Goal: Feedback & Contribution: Contribute content

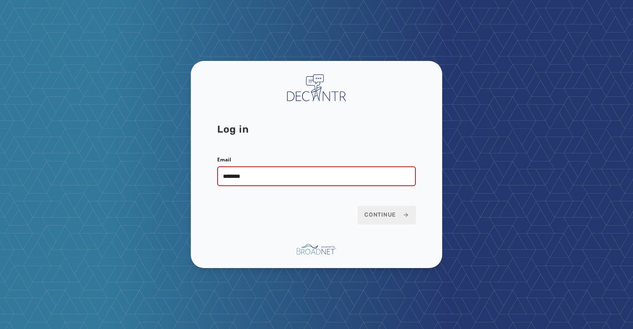
type input "**********"
click at [370, 212] on span "Continue" at bounding box center [386, 215] width 45 height 8
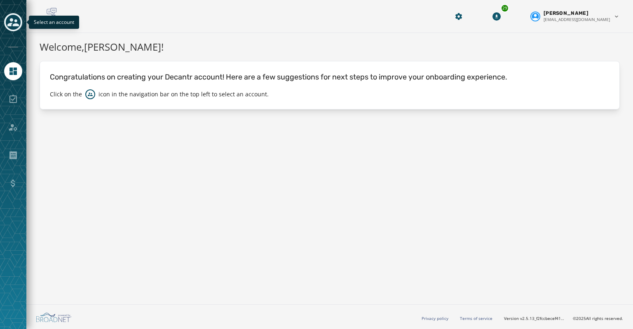
click at [16, 25] on icon "Toggle account select drawer" at bounding box center [13, 22] width 12 height 8
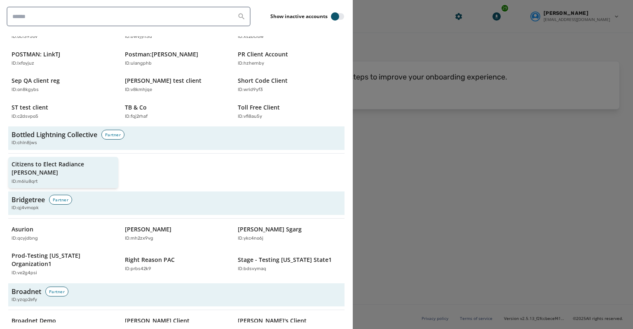
scroll to position [247, 0]
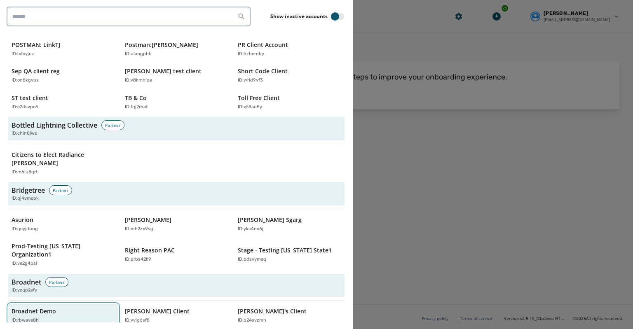
click at [61, 307] on div "Broadnet Demo ID: rbwave8h" at bounding box center [59, 315] width 95 height 17
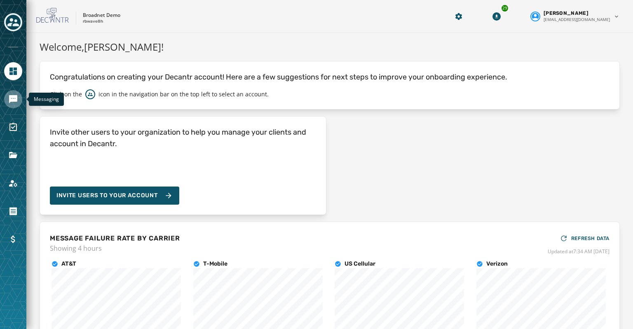
click at [11, 103] on icon "Navigate to Messaging" at bounding box center [13, 99] width 10 height 10
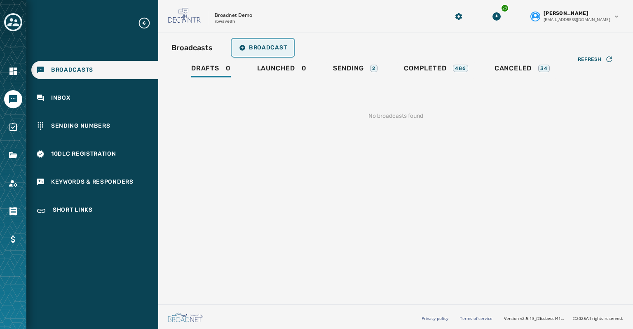
click at [253, 46] on span "Broadcast" at bounding box center [263, 47] width 48 height 7
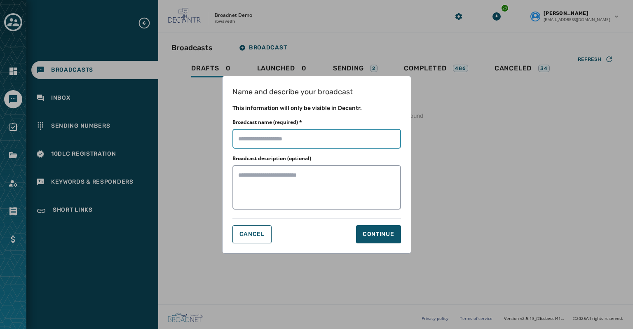
click at [247, 136] on input "Broadcast name (required) *" at bounding box center [316, 139] width 169 height 20
type input "*********"
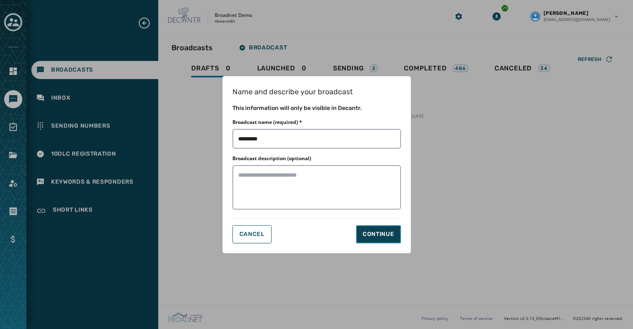
click at [373, 235] on div "Continue" at bounding box center [379, 234] width 32 height 8
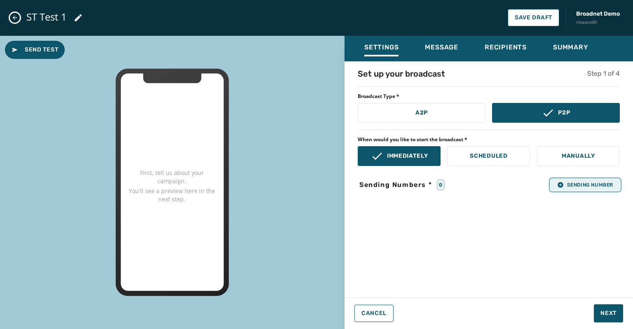
click at [558, 183] on icon "button" at bounding box center [559, 184] width 5 height 5
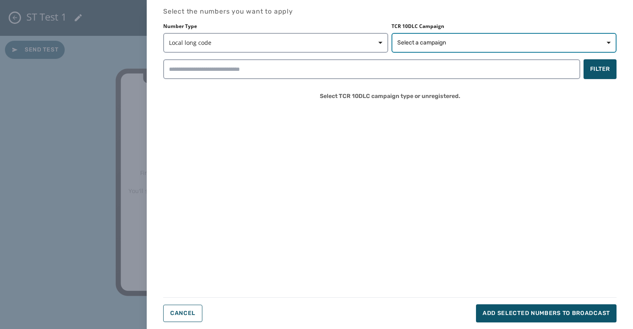
click at [430, 42] on span "Select a campaign" at bounding box center [421, 43] width 49 height 8
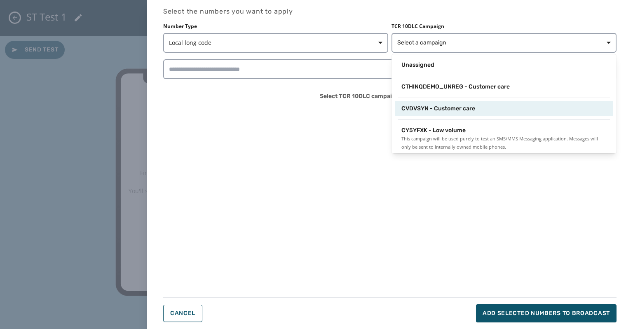
click at [421, 112] on span "CVDVSYN - Customer care" at bounding box center [438, 109] width 74 height 8
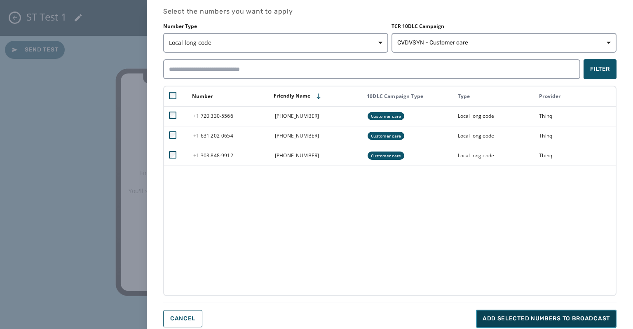
click at [500, 323] on button "Add selected numbers to broadcast" at bounding box center [546, 319] width 140 height 18
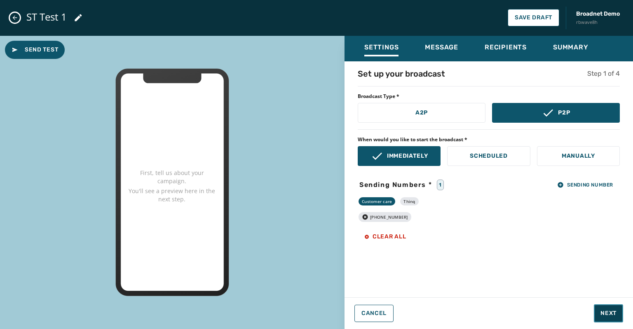
click at [609, 312] on span "Next" at bounding box center [608, 313] width 16 height 8
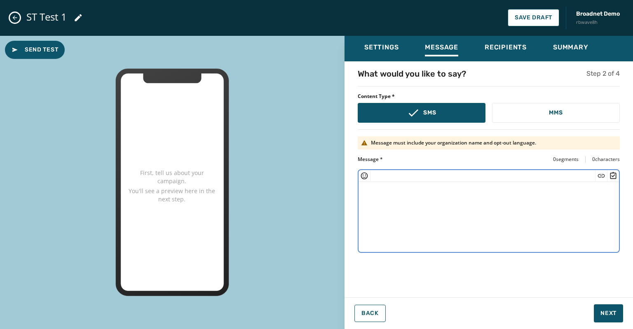
paste textarea "**********"
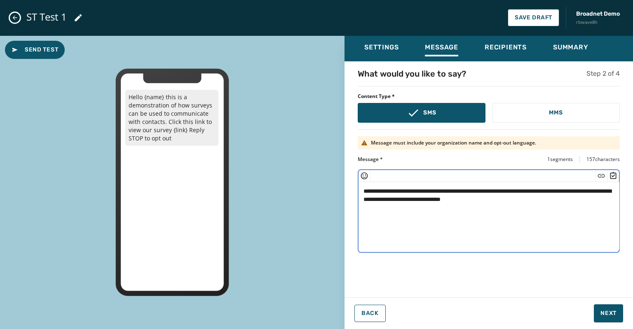
click at [398, 191] on textarea "**********" at bounding box center [488, 216] width 261 height 68
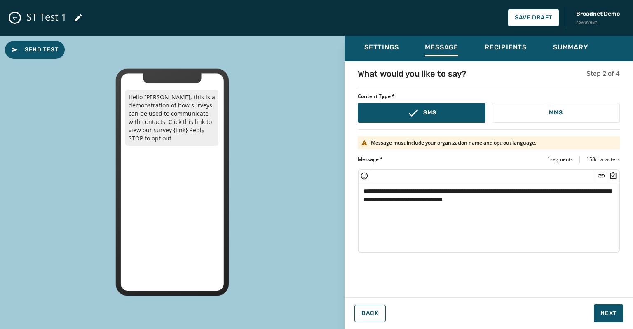
click at [448, 292] on div "**********" at bounding box center [488, 179] width 288 height 287
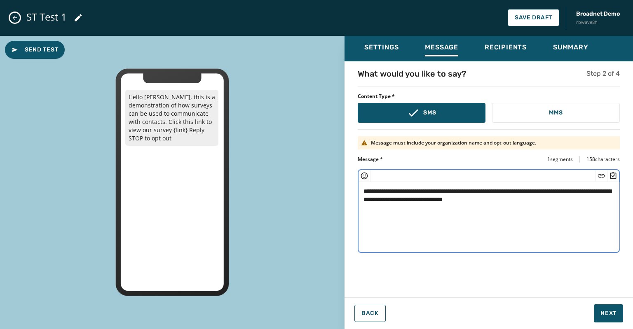
click at [557, 200] on textarea "**********" at bounding box center [488, 216] width 261 height 68
click at [598, 173] on icon "Insert Short Link" at bounding box center [601, 176] width 8 height 8
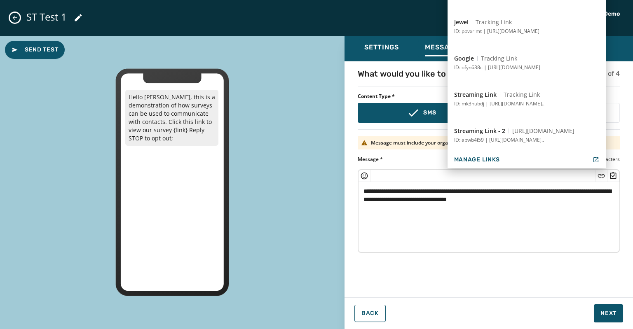
scroll to position [255, 0]
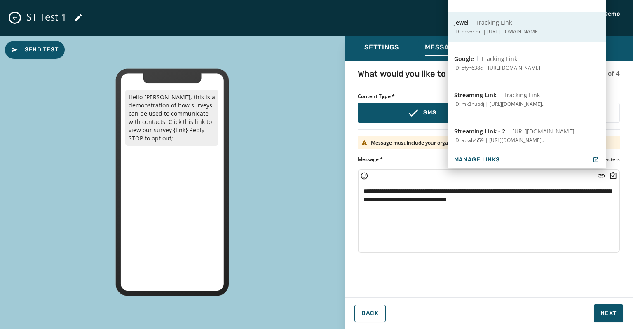
click at [501, 26] on button "Jewel Tracking Link ID: pbvxrimt | [URL][DOMAIN_NAME]" at bounding box center [526, 27] width 158 height 30
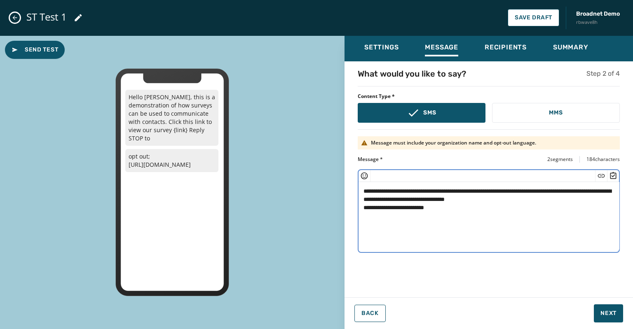
click at [556, 200] on textarea "**********" at bounding box center [488, 216] width 261 height 68
click at [443, 211] on textarea "**********" at bounding box center [488, 216] width 261 height 68
click at [610, 175] on icon "Insert Survey" at bounding box center [613, 176] width 8 height 8
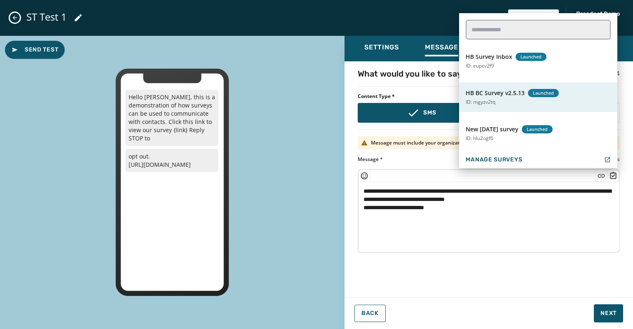
scroll to position [49, 0]
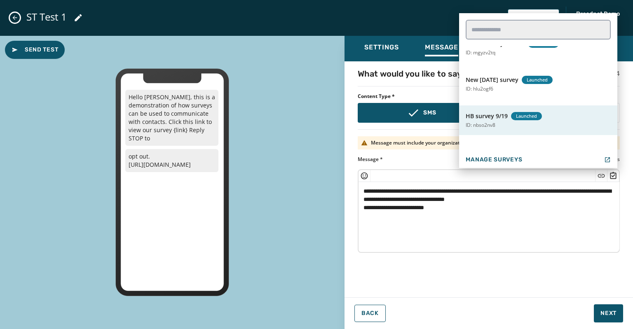
click at [499, 122] on button "HB survey 9/19 Launched ID: nbso2nv8" at bounding box center [538, 120] width 158 height 30
type textarea "**********"
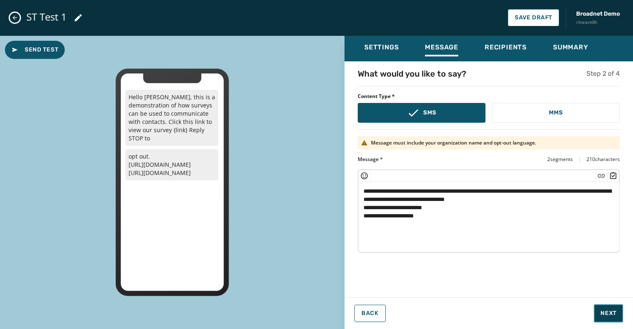
click at [610, 315] on span "Next" at bounding box center [608, 313] width 16 height 8
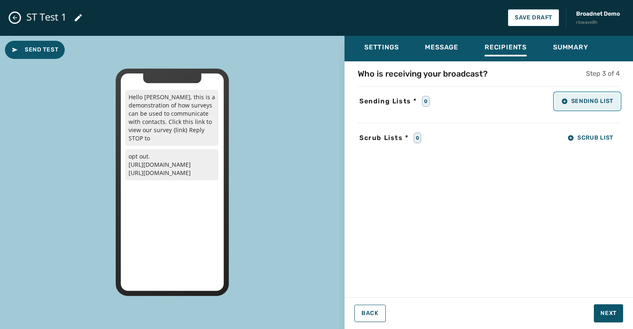
click at [576, 108] on button "Sending List" at bounding box center [587, 101] width 65 height 16
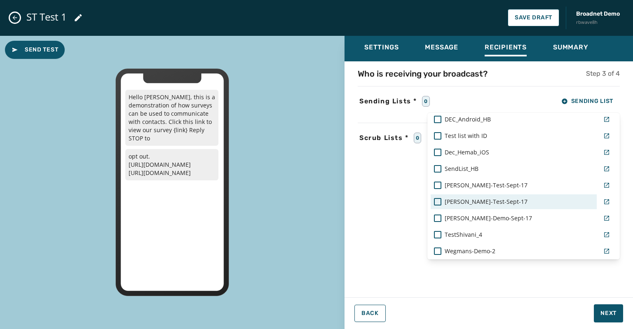
scroll to position [658, 0]
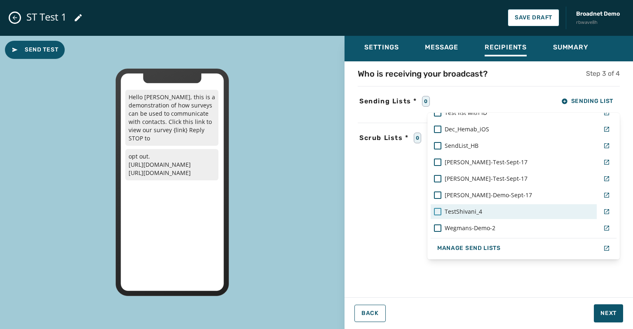
click at [434, 213] on div at bounding box center [437, 211] width 7 height 7
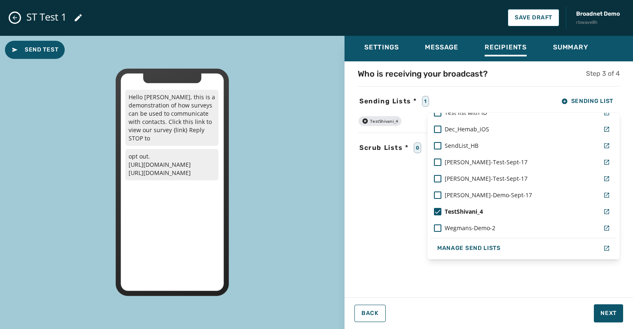
click at [450, 295] on div "Settings Message Recipients Summary Who is receiving your broadcast? Step 3 of …" at bounding box center [488, 179] width 288 height 287
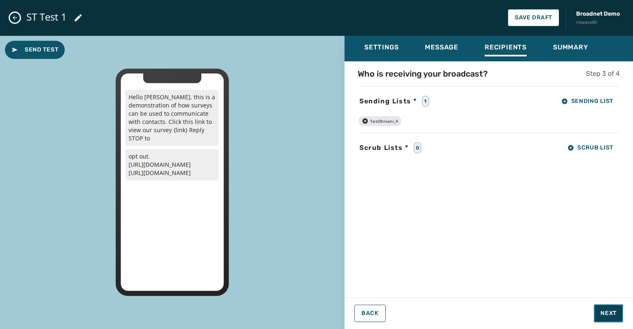
click at [600, 314] on span "Next" at bounding box center [608, 313] width 16 height 8
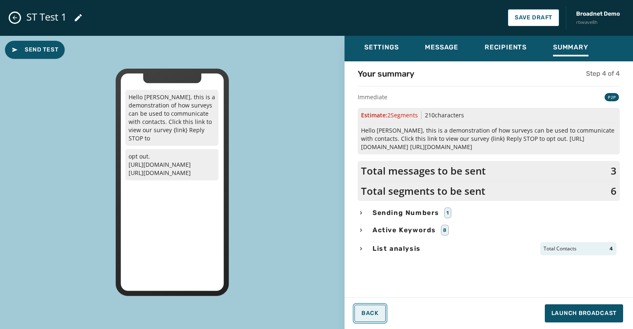
click at [364, 314] on span "Back" at bounding box center [369, 313] width 17 height 7
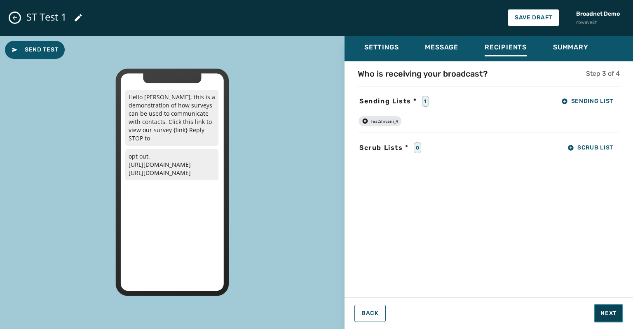
click at [615, 319] on button "Next" at bounding box center [608, 313] width 29 height 18
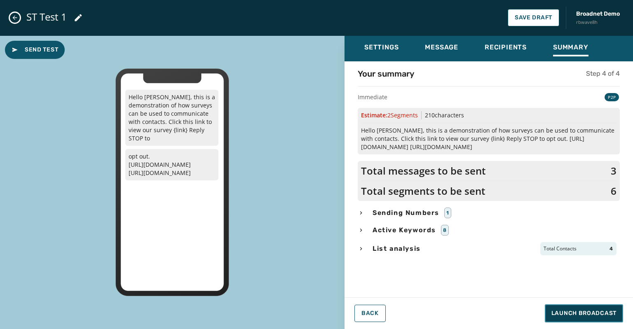
click at [590, 311] on span "Launch Broadcast" at bounding box center [583, 313] width 65 height 8
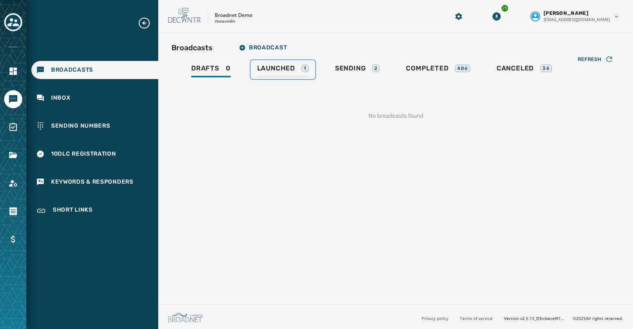
click at [267, 70] on span "Launched" at bounding box center [276, 68] width 38 height 8
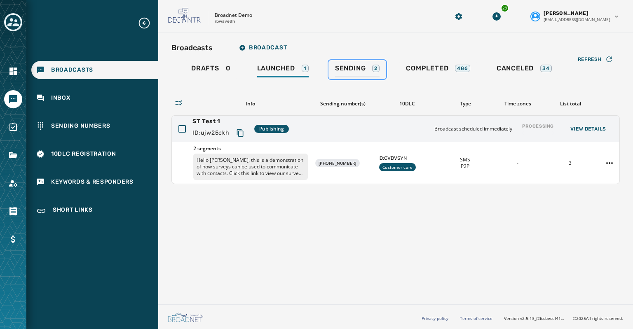
click at [352, 66] on span "Sending" at bounding box center [350, 68] width 31 height 8
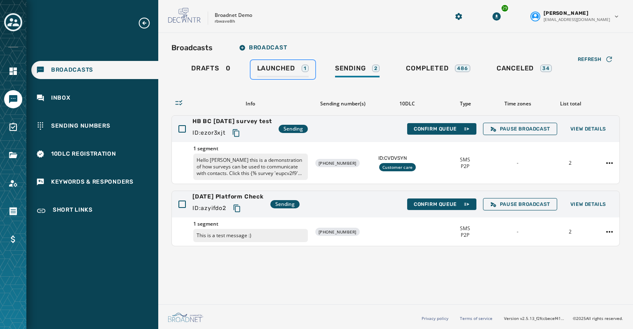
click at [275, 68] on span "Launched" at bounding box center [276, 68] width 38 height 8
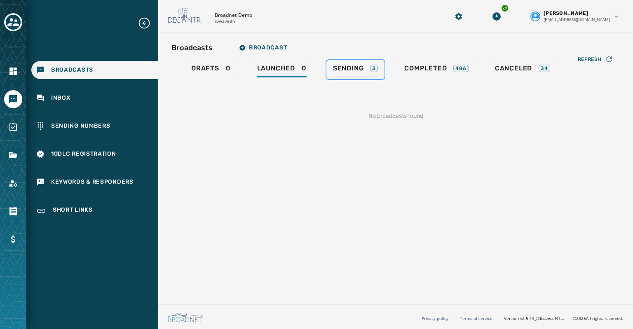
click at [352, 66] on span "Sending" at bounding box center [348, 68] width 31 height 8
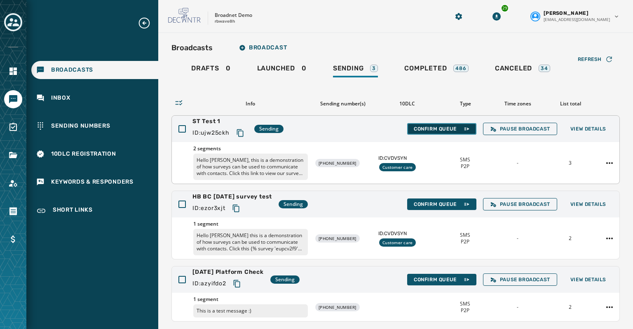
click at [433, 127] on span "Confirm Queue" at bounding box center [442, 129] width 56 height 7
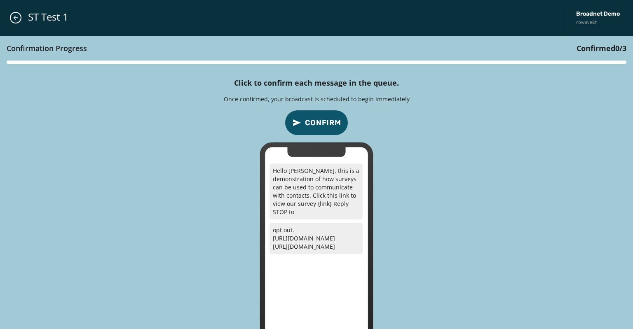
click at [328, 120] on span "Confirm" at bounding box center [323, 123] width 36 height 12
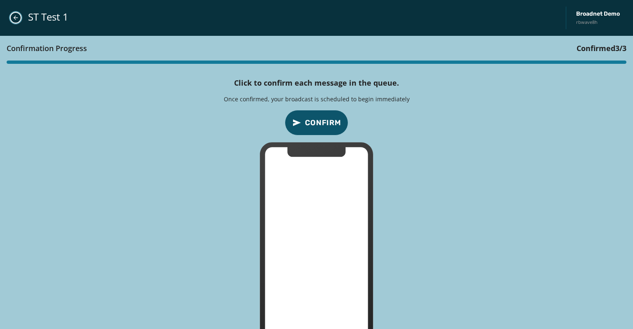
click at [16, 15] on icon "Close admin drawer" at bounding box center [15, 17] width 7 height 7
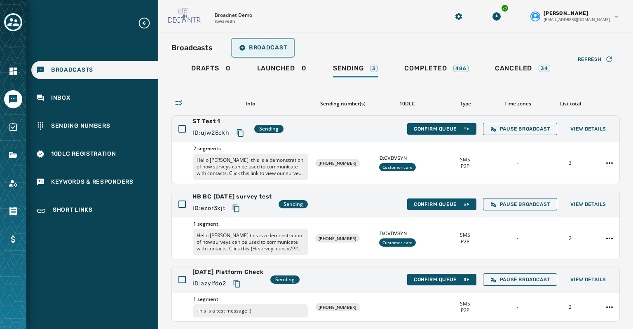
click at [263, 45] on span "Broadcast" at bounding box center [263, 47] width 48 height 7
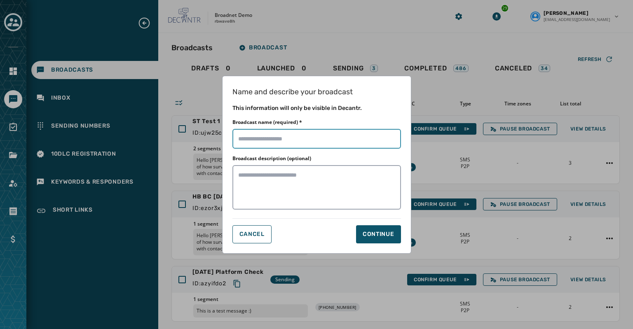
click at [250, 138] on input "Broadcast name (required) *" at bounding box center [316, 139] width 169 height 20
type input "*********"
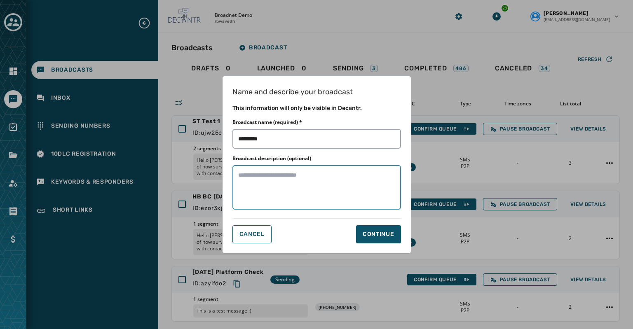
click at [246, 180] on textarea "Broadcast description (optional)" at bounding box center [316, 187] width 169 height 44
click at [372, 237] on div "Continue" at bounding box center [379, 234] width 32 height 8
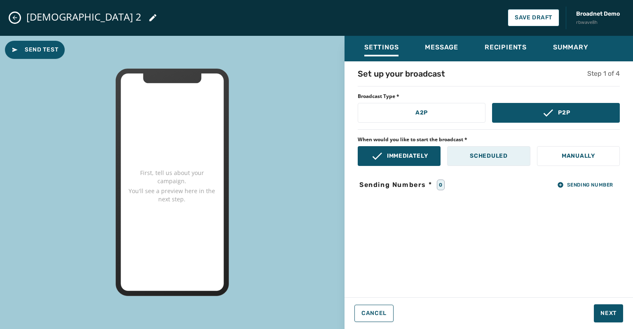
click at [507, 160] on button "Scheduled" at bounding box center [488, 156] width 83 height 20
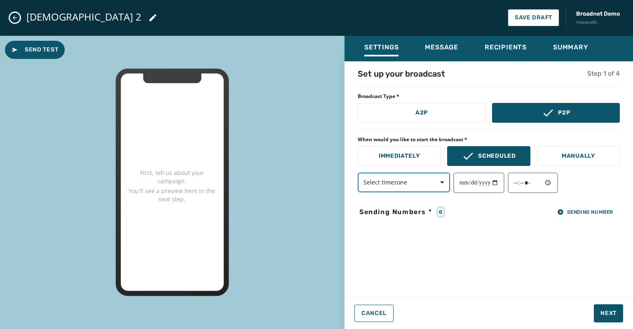
click at [429, 179] on span "button" at bounding box center [439, 182] width 20 height 16
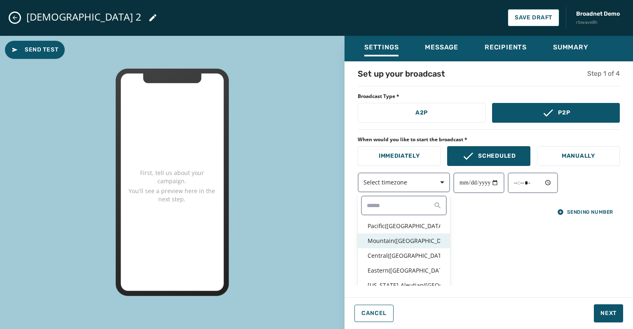
click at [390, 239] on p "Mountain ( [GEOGRAPHIC_DATA] / [GEOGRAPHIC_DATA] )" at bounding box center [404, 241] width 73 height 8
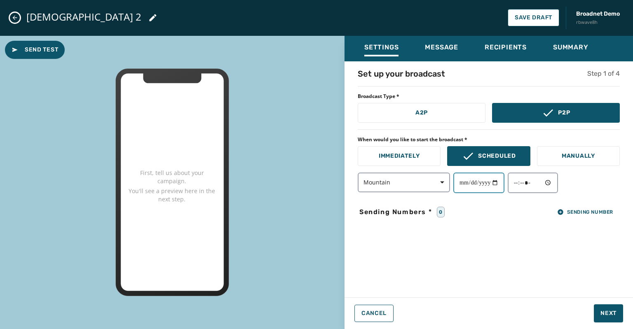
click at [499, 184] on input "date" at bounding box center [478, 183] width 51 height 21
type input "**********"
click at [553, 183] on input "time" at bounding box center [533, 183] width 50 height 21
type input "*****"
click at [468, 204] on div "**********" at bounding box center [488, 177] width 288 height 218
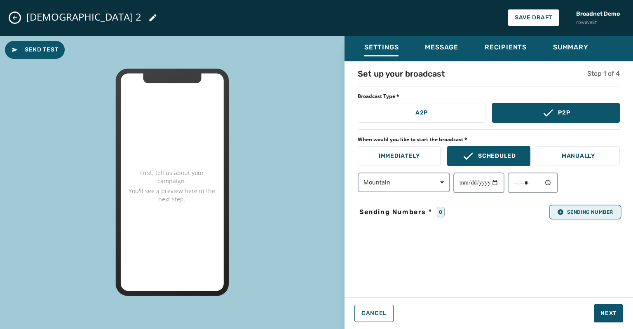
click at [558, 212] on icon "button" at bounding box center [559, 211] width 5 height 5
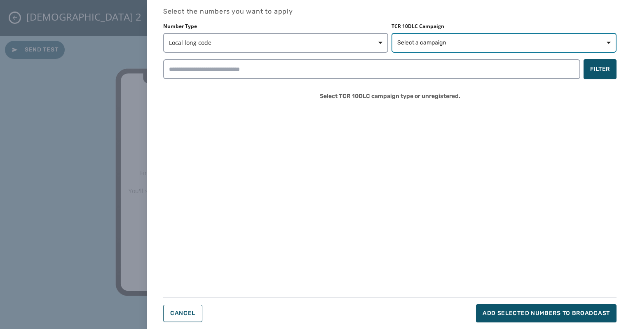
click at [430, 42] on span "Select a campaign" at bounding box center [421, 43] width 49 height 8
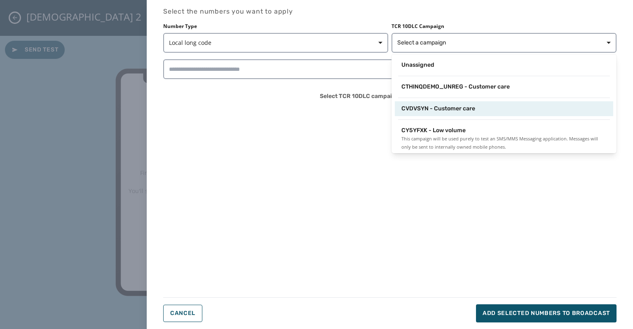
click at [433, 111] on span "CVDVSYN - Customer care" at bounding box center [438, 109] width 74 height 8
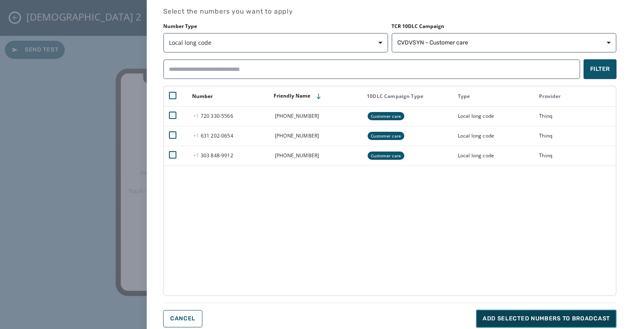
click at [507, 316] on span "Add selected numbers to broadcast" at bounding box center [545, 319] width 127 height 8
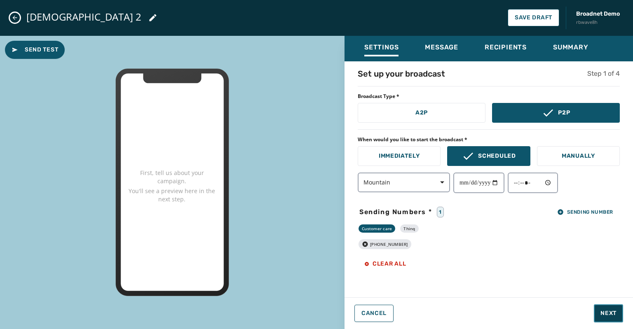
click at [607, 314] on span "Next" at bounding box center [608, 313] width 16 height 8
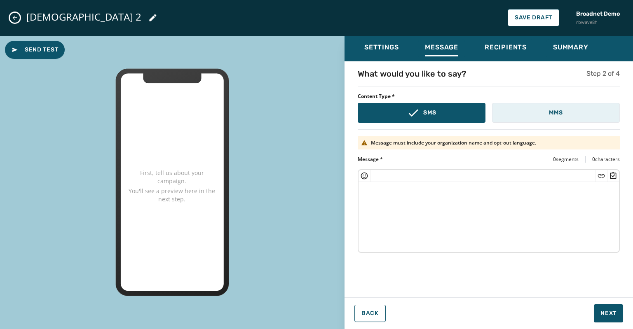
click at [540, 110] on button "MMS" at bounding box center [556, 113] width 128 height 20
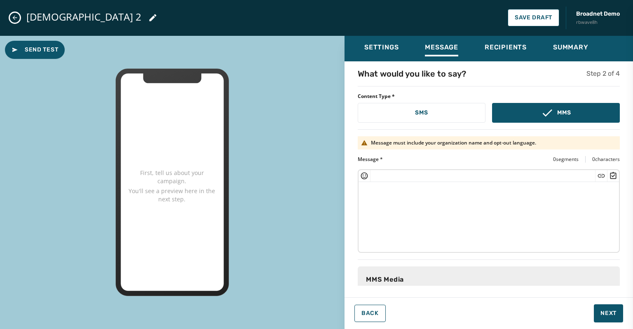
scroll to position [67, 0]
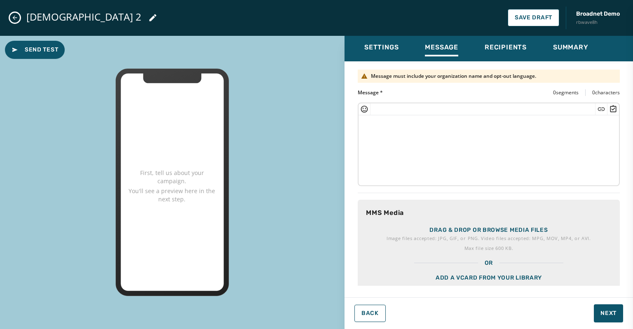
click at [432, 227] on p "Drag & drop or browse media files" at bounding box center [488, 230] width 118 height 8
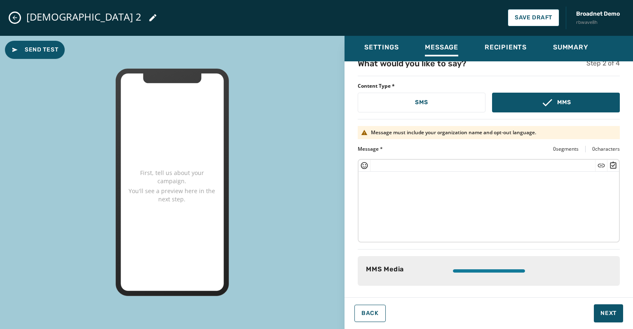
scroll to position [9, 0]
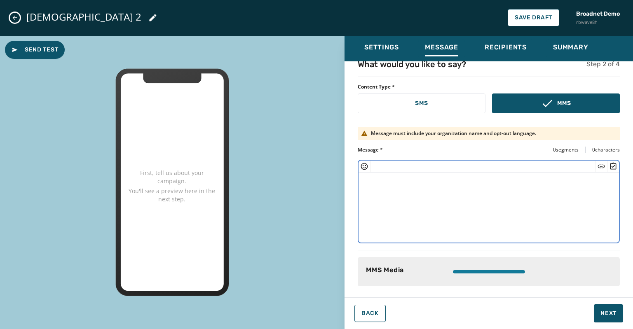
click at [366, 176] on textarea at bounding box center [488, 207] width 260 height 68
paste textarea "**********"
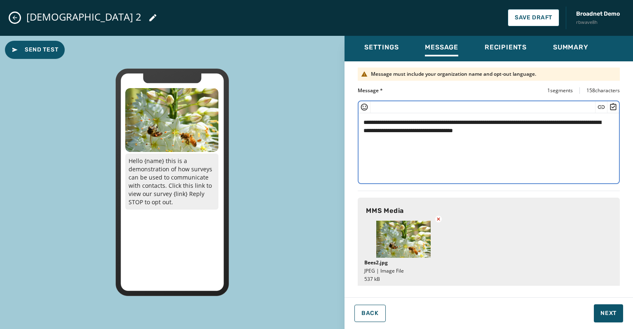
scroll to position [69, 0]
click at [597, 103] on icon "Insert Short Link" at bounding box center [601, 107] width 8 height 8
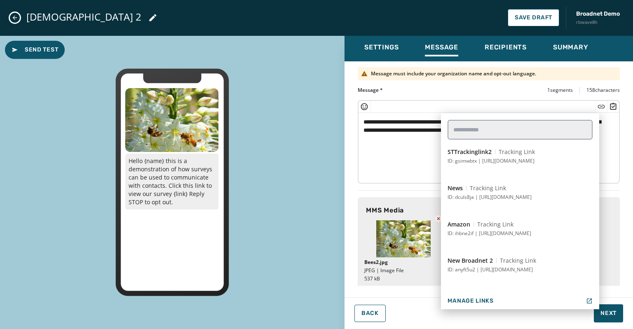
scroll to position [594, 0]
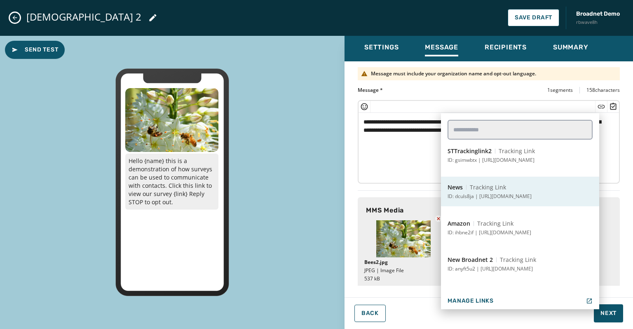
click at [508, 198] on p "ID: dculs8ja | [URL][DOMAIN_NAME]" at bounding box center [489, 196] width 84 height 7
type textarea "**********"
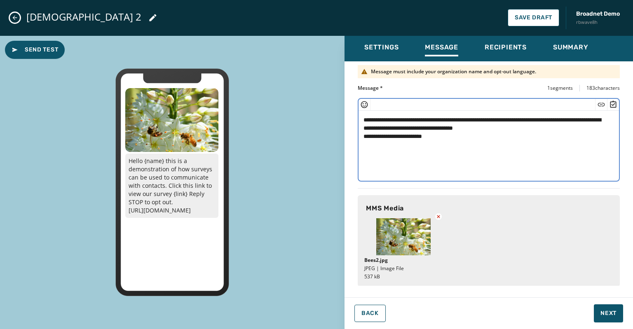
scroll to position [61, 0]
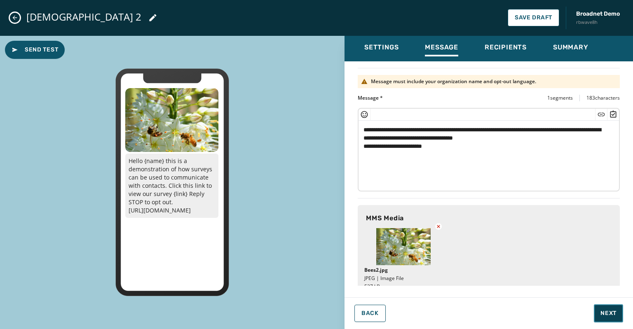
click at [609, 308] on button "Next" at bounding box center [608, 313] width 29 height 18
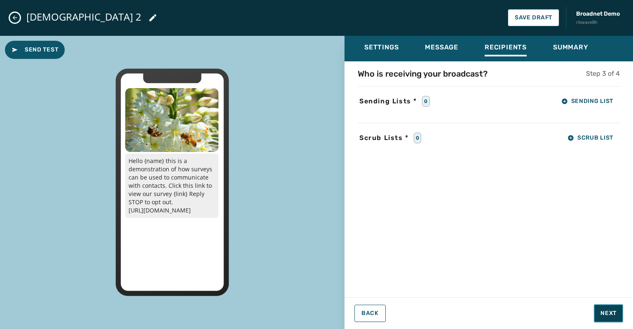
scroll to position [0, 0]
click at [590, 105] on button "Sending List" at bounding box center [587, 101] width 65 height 16
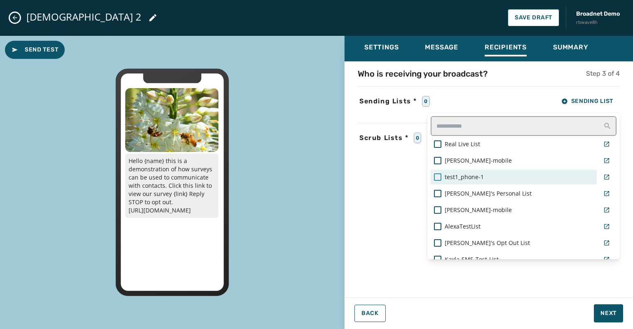
click at [435, 175] on div at bounding box center [437, 176] width 7 height 7
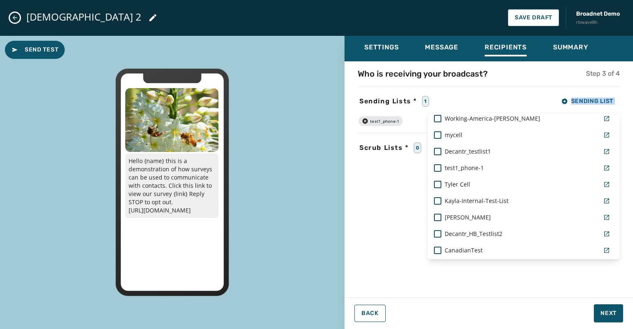
drag, startPoint x: 400, startPoint y: 214, endPoint x: 581, endPoint y: 338, distance: 219.0
click at [581, 329] on html "Broadcasts Inbox Sending Numbers 10DLC Registration Keywords & Responders Short…" at bounding box center [316, 164] width 633 height 329
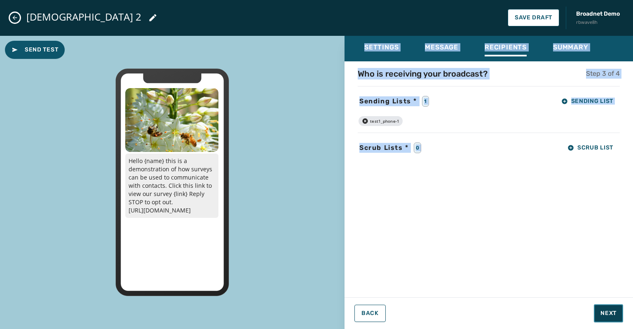
click at [609, 317] on span "Next" at bounding box center [608, 313] width 16 height 8
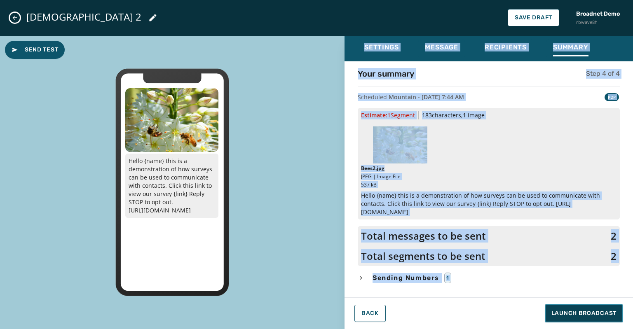
click at [591, 314] on span "Launch Broadcast" at bounding box center [583, 313] width 65 height 8
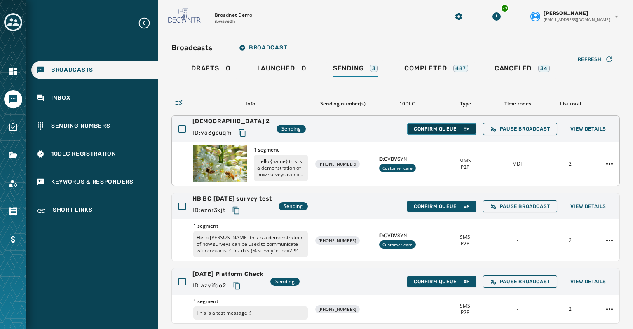
click at [431, 129] on span "Confirm Queue" at bounding box center [442, 129] width 56 height 7
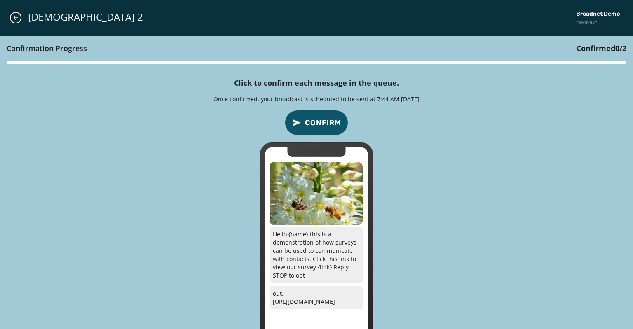
click at [431, 129] on div "Confirmation Progress Confirmed 0 / 2 Click to confirm each message in the queu…" at bounding box center [316, 200] width 633 height 329
click at [318, 118] on span "Confirm" at bounding box center [323, 123] width 36 height 12
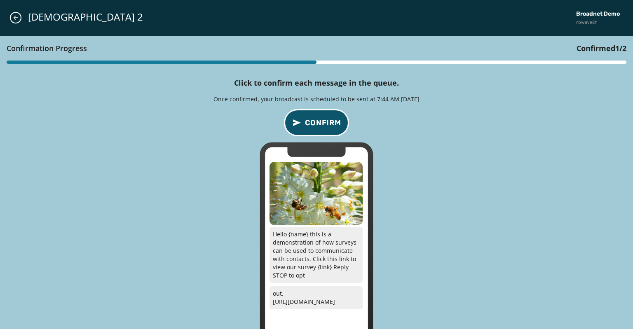
click at [318, 118] on span "Confirm" at bounding box center [323, 123] width 36 height 12
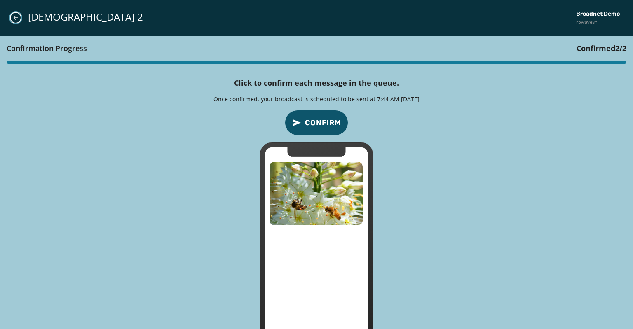
click at [13, 19] on icon "Close admin drawer" at bounding box center [15, 17] width 7 height 7
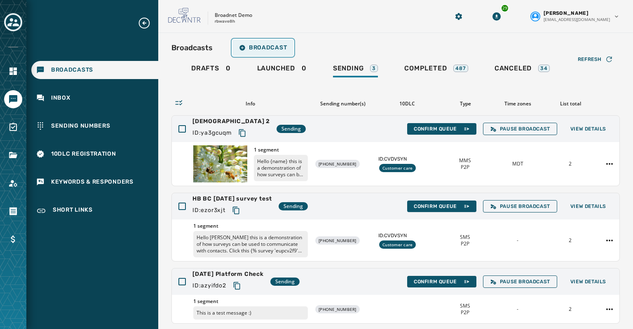
click at [264, 46] on span "Broadcast" at bounding box center [263, 47] width 48 height 7
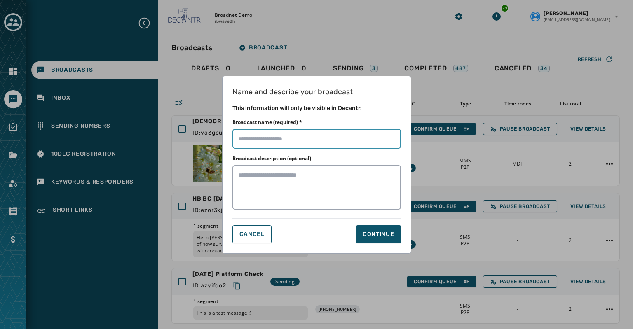
click at [236, 139] on input "Broadcast name (required) *" at bounding box center [316, 139] width 169 height 20
type input "**********"
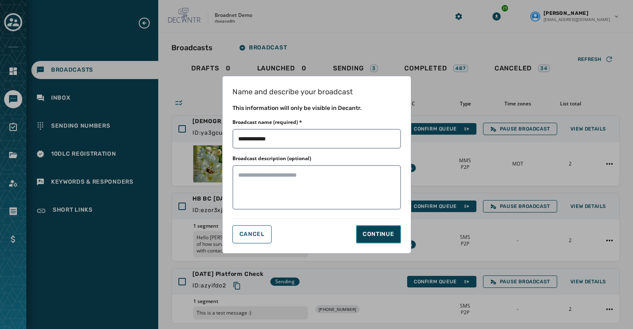
click at [377, 236] on div "Continue" at bounding box center [379, 234] width 32 height 8
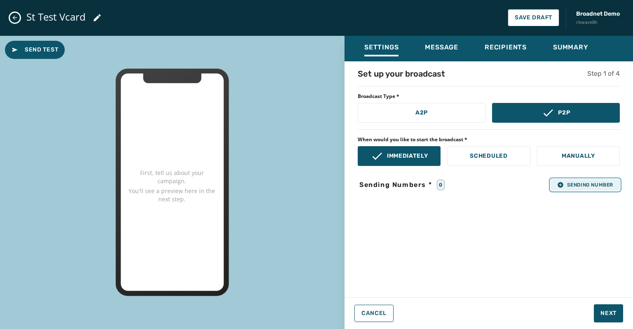
click at [566, 184] on span "Sending Number" at bounding box center [585, 185] width 56 height 7
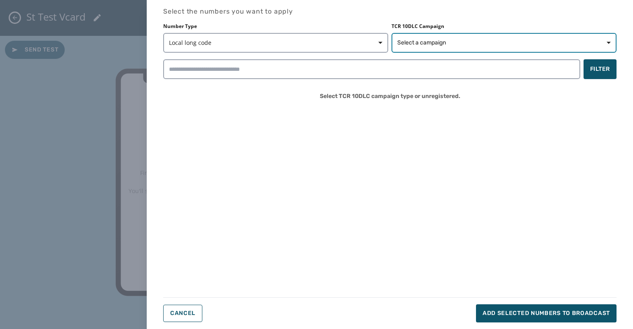
click at [427, 41] on span "Select a campaign" at bounding box center [421, 43] width 49 height 8
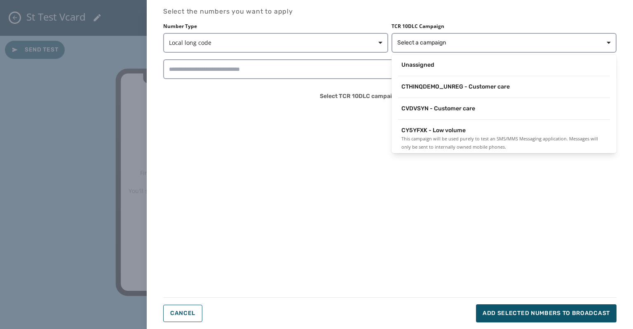
click at [445, 95] on div "CTHINQDEMO_UNREG - Customer care" at bounding box center [503, 89] width 225 height 19
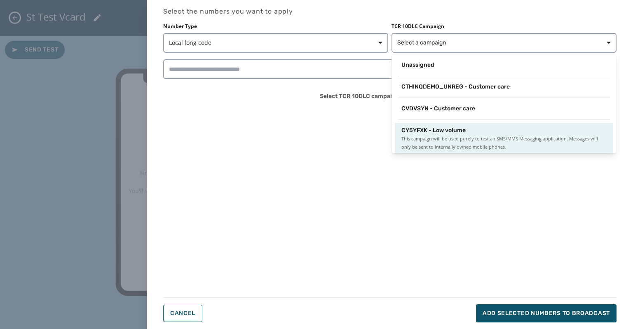
scroll to position [1, 0]
click at [439, 150] on span "This campaign will be used purely to test an SMS/MMS Messaging application. Mes…" at bounding box center [503, 142] width 205 height 16
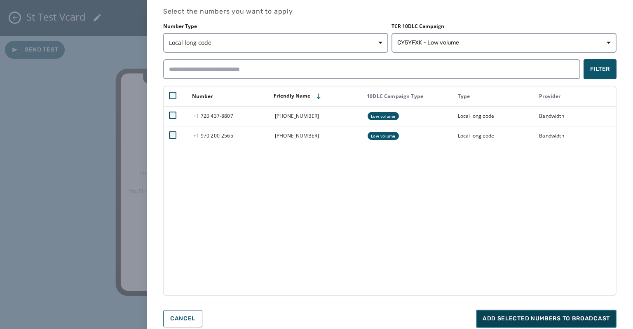
click at [501, 317] on span "Add selected numbers to broadcast" at bounding box center [545, 319] width 127 height 8
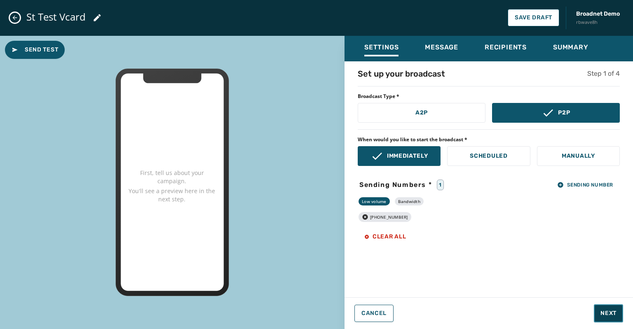
click at [606, 316] on span "Next" at bounding box center [608, 313] width 16 height 8
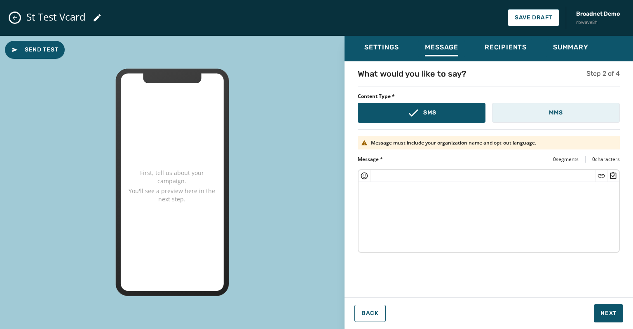
click at [512, 108] on button "MMS" at bounding box center [556, 113] width 128 height 20
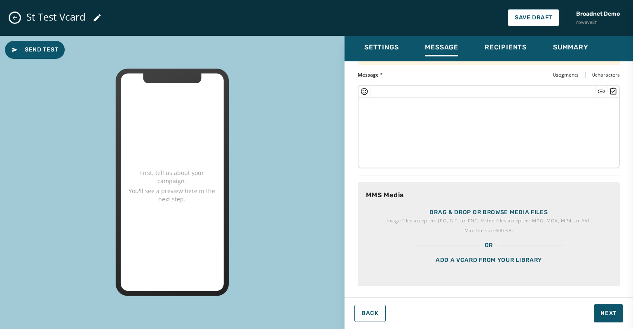
scroll to position [89, 0]
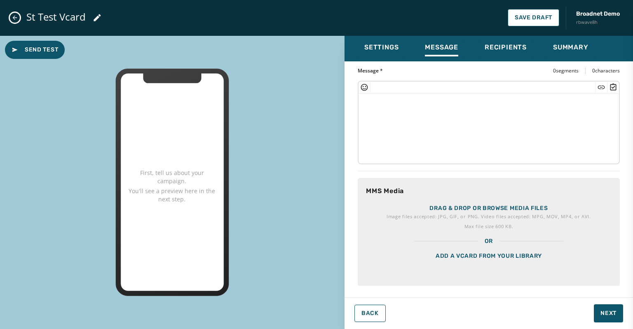
click at [432, 208] on p "Drag & drop or browse media files" at bounding box center [488, 208] width 118 height 8
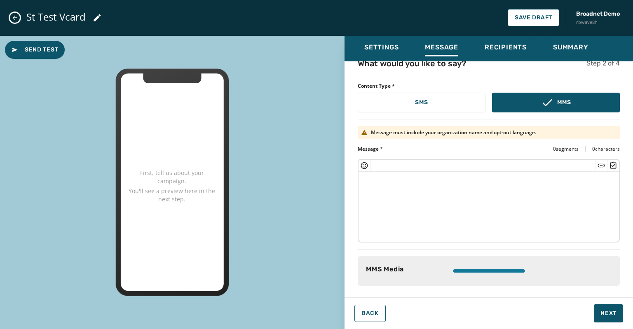
scroll to position [9, 0]
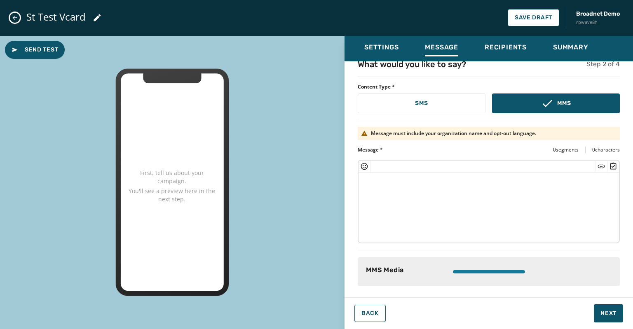
click at [372, 179] on textarea at bounding box center [488, 207] width 260 height 68
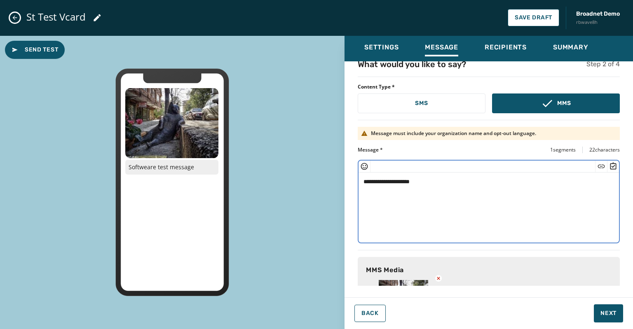
click at [381, 183] on textarea "**********" at bounding box center [485, 207] width 255 height 68
click at [597, 166] on icon "Insert Short Link" at bounding box center [601, 166] width 8 height 8
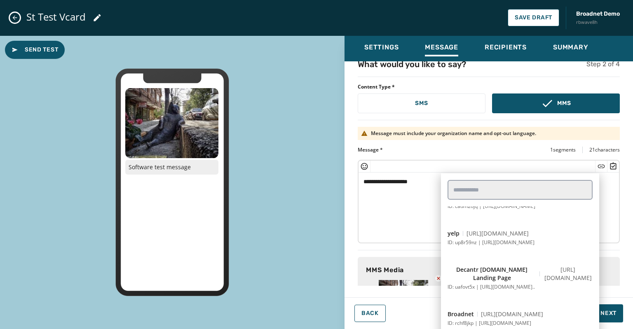
scroll to position [93, 0]
click at [610, 163] on icon "Insert Survey" at bounding box center [613, 165] width 6 height 7
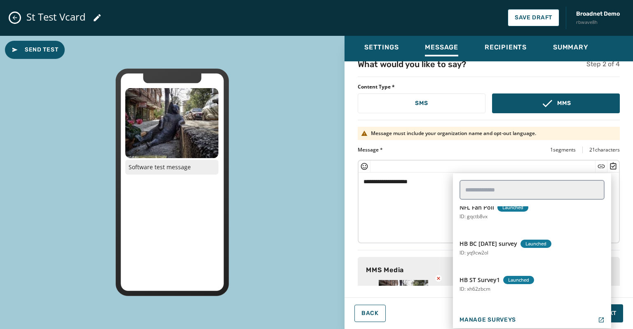
scroll to position [461, 0]
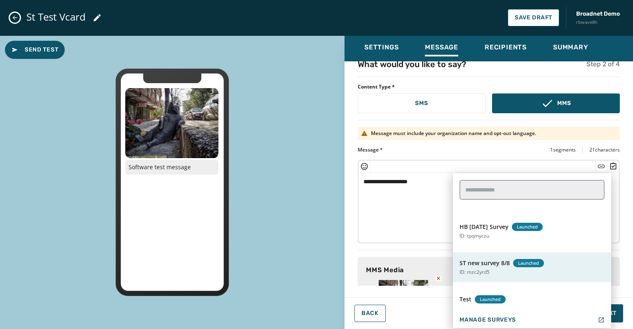
click at [475, 260] on span "ST new survey 8/8" at bounding box center [484, 263] width 50 height 8
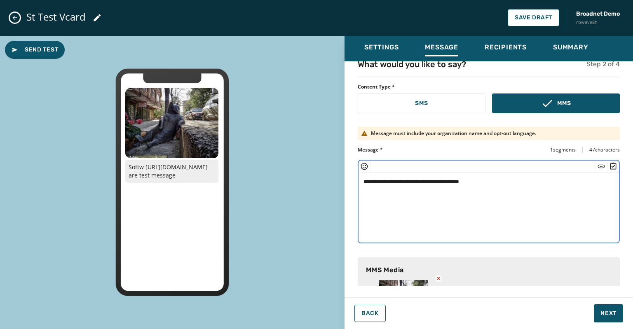
click at [380, 183] on textarea "**********" at bounding box center [485, 207] width 255 height 68
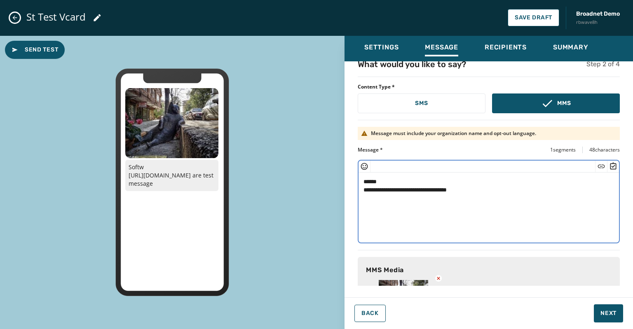
click at [429, 189] on textarea "**********" at bounding box center [485, 207] width 255 height 68
click at [383, 181] on textarea "**********" at bounding box center [485, 207] width 255 height 68
click at [362, 199] on textarea "**********" at bounding box center [485, 207] width 255 height 68
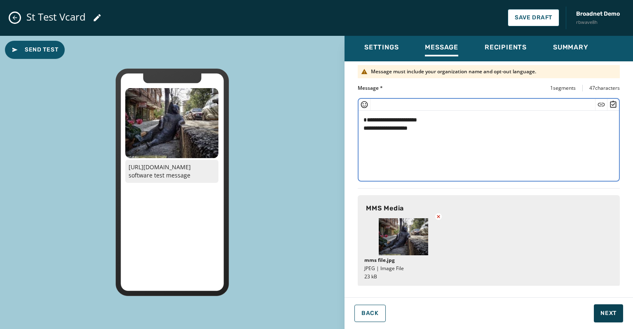
type textarea "**********"
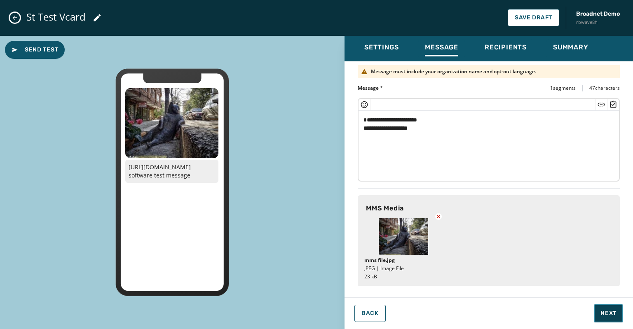
click at [608, 310] on span "Next" at bounding box center [608, 313] width 16 height 8
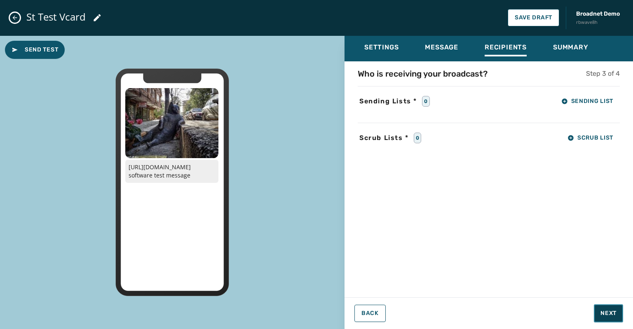
scroll to position [0, 0]
click at [572, 104] on span "Sending List" at bounding box center [587, 101] width 52 height 7
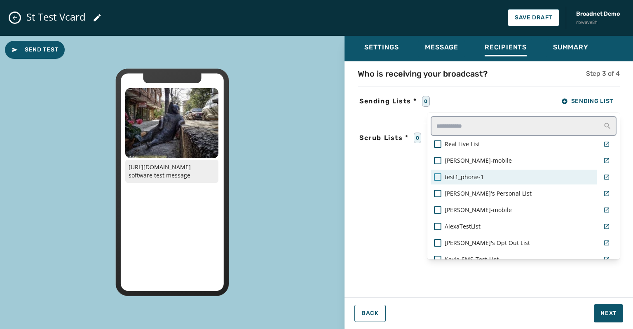
click at [436, 175] on div at bounding box center [437, 176] width 7 height 7
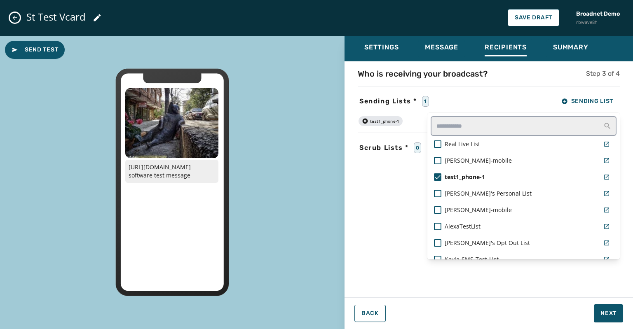
click at [596, 314] on div "Settings Message Recipients Summary Who is receiving your broadcast? Step 3 of …" at bounding box center [488, 179] width 288 height 287
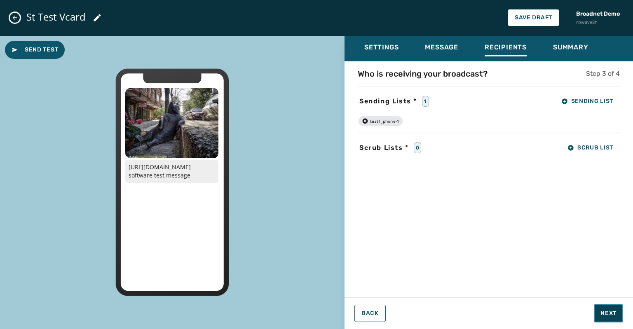
click at [598, 314] on button "Next" at bounding box center [608, 313] width 29 height 18
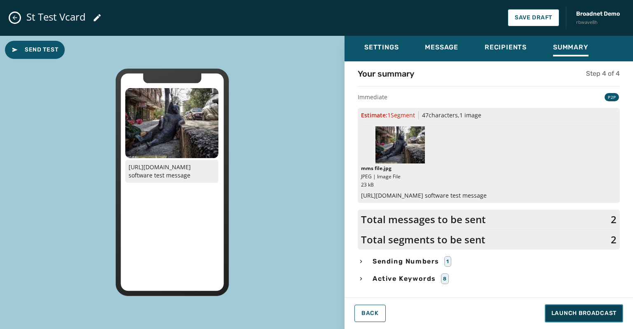
scroll to position [17, 0]
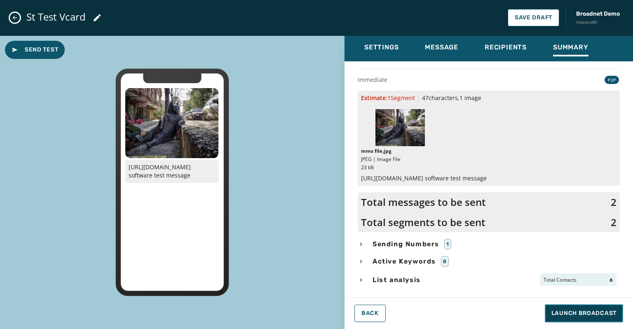
click at [572, 316] on span "Launch Broadcast" at bounding box center [583, 313] width 65 height 8
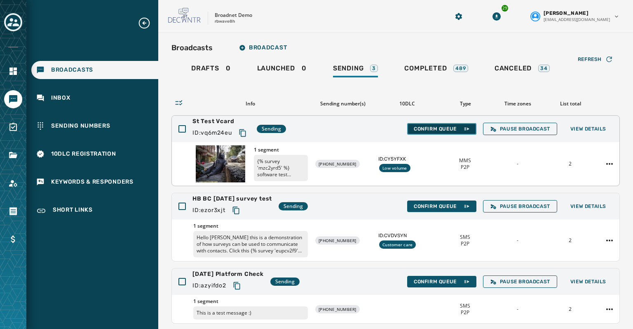
click at [428, 129] on span "Confirm Queue" at bounding box center [442, 129] width 56 height 7
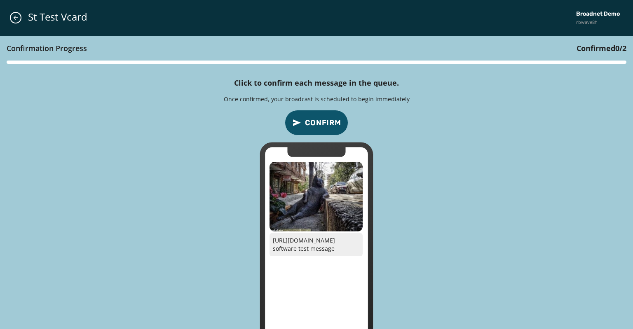
click at [330, 124] on span "Confirm" at bounding box center [323, 123] width 36 height 12
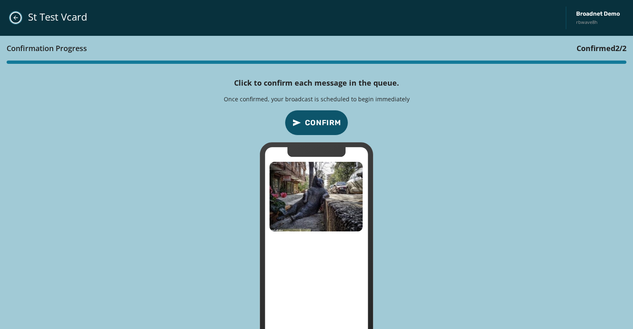
click at [15, 19] on icon "Close admin drawer" at bounding box center [16, 18] width 5 height 5
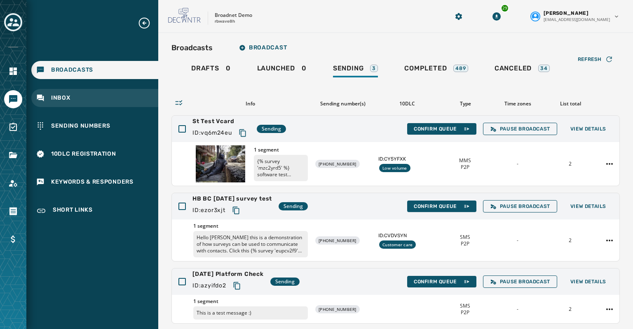
click at [51, 100] on span "Inbox" at bounding box center [60, 98] width 19 height 8
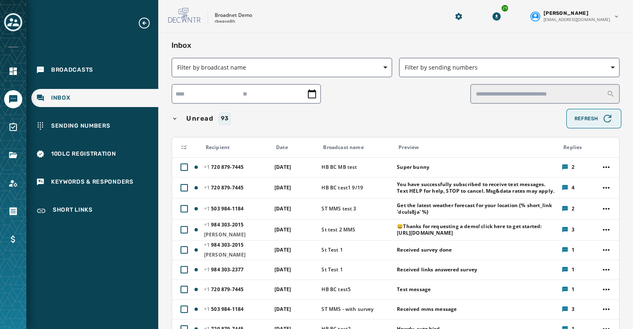
click at [578, 120] on span "Refresh" at bounding box center [593, 119] width 39 height 12
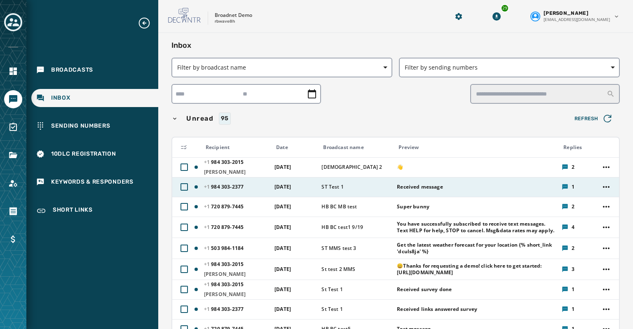
click at [402, 187] on span "Received message" at bounding box center [476, 187] width 159 height 7
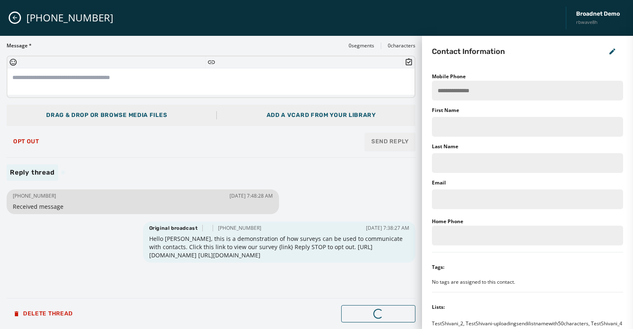
click at [283, 112] on div "Add a vCard from your library" at bounding box center [321, 115] width 109 height 8
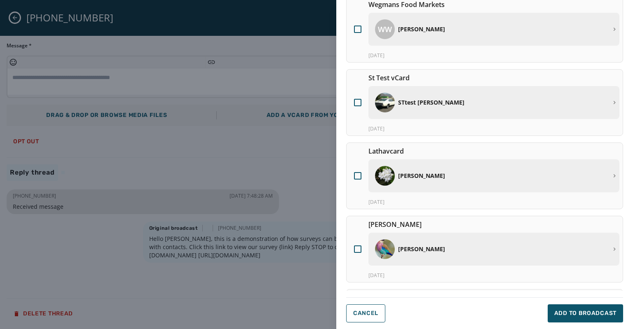
scroll to position [31, 0]
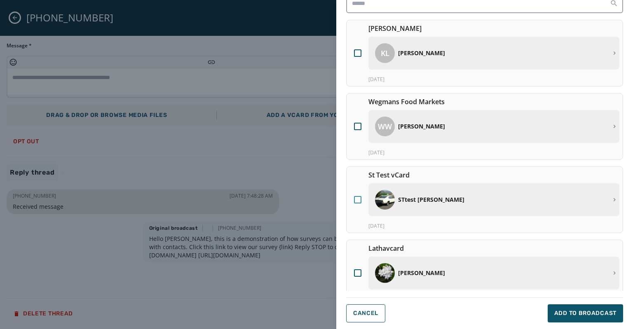
click at [356, 199] on div at bounding box center [357, 199] width 7 height 7
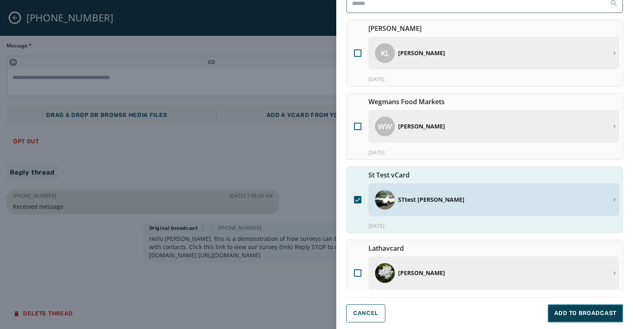
click at [576, 313] on span "Add to Broadcast" at bounding box center [585, 313] width 62 height 8
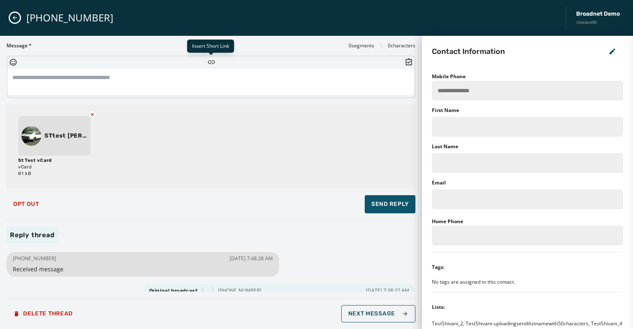
click at [211, 62] on icon "Insert Short Link" at bounding box center [211, 61] width 7 height 3
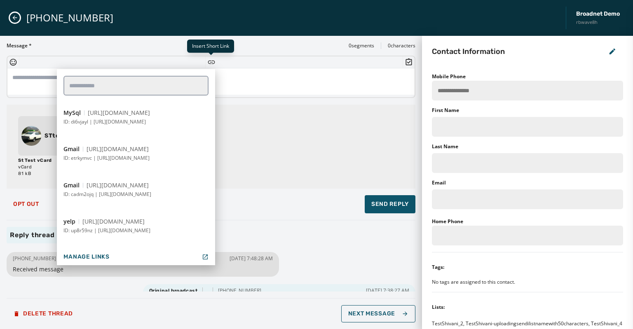
click at [211, 62] on icon "Insert Short Link" at bounding box center [211, 61] width 7 height 3
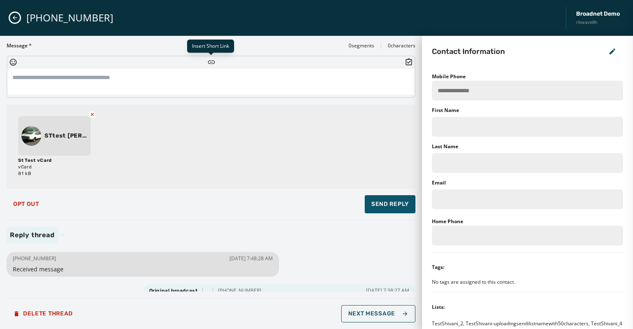
click at [211, 62] on icon "Insert Short Link" at bounding box center [211, 61] width 7 height 3
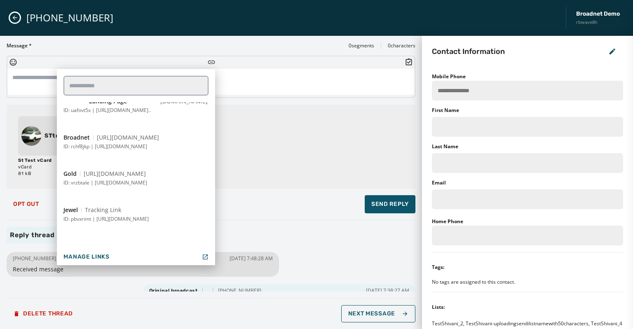
scroll to position [247, 0]
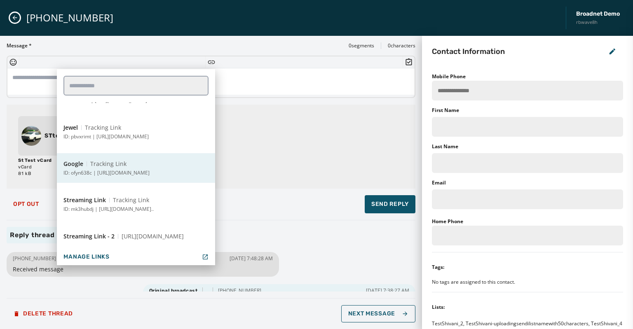
click at [104, 169] on button "Google Tracking Link ID: ofyn638c | [URL][DOMAIN_NAME]" at bounding box center [136, 168] width 158 height 30
type textarea "**********"
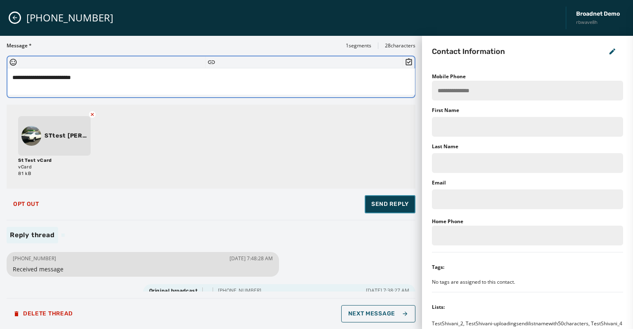
click at [379, 206] on span "Send Reply" at bounding box center [389, 204] width 37 height 8
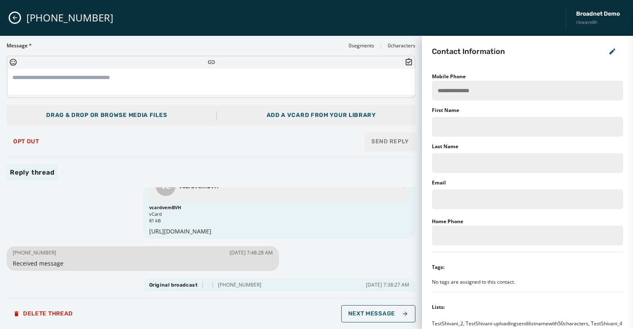
scroll to position [63, 0]
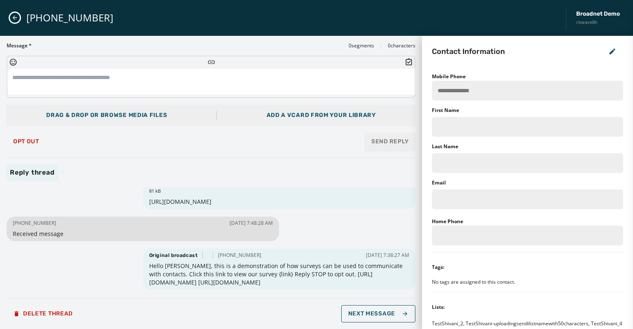
click at [321, 115] on div "Add a vCard from your library" at bounding box center [321, 115] width 109 height 8
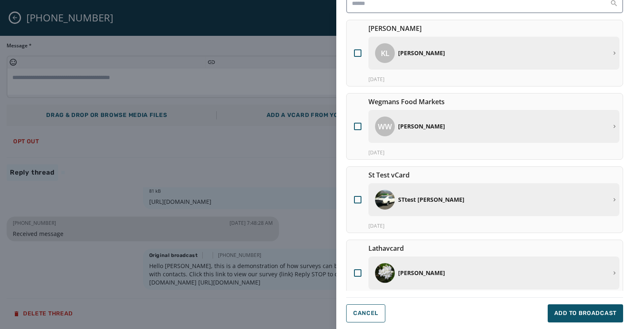
scroll to position [73, 0]
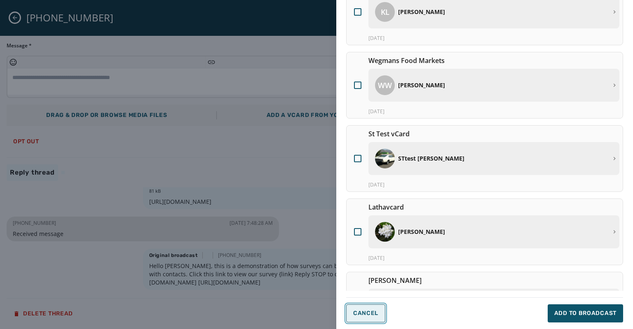
click at [365, 313] on span "Cancel" at bounding box center [365, 313] width 25 height 7
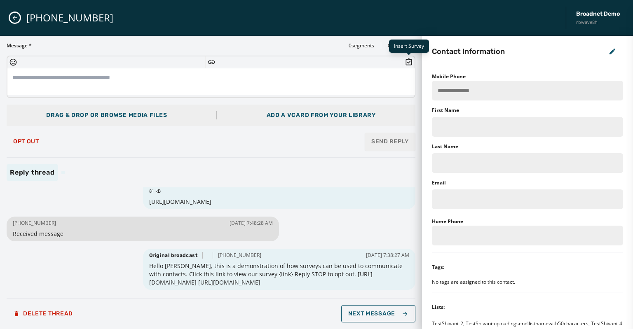
click at [407, 59] on icon "Insert Survey" at bounding box center [409, 62] width 8 height 8
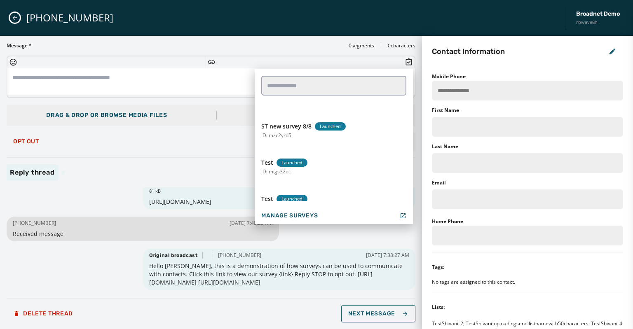
scroll to position [494, 0]
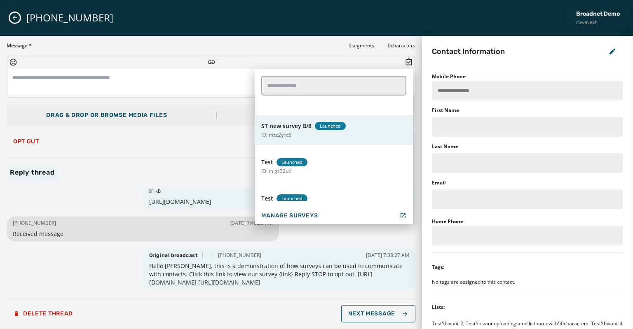
click at [293, 128] on span "ST new survey 8/8" at bounding box center [286, 126] width 50 height 8
type textarea "**********"
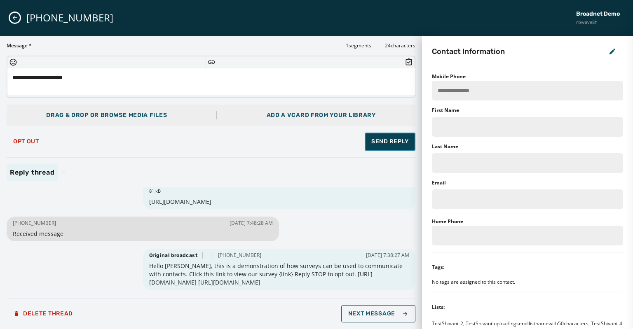
click at [382, 140] on span "Send Reply" at bounding box center [389, 142] width 37 height 8
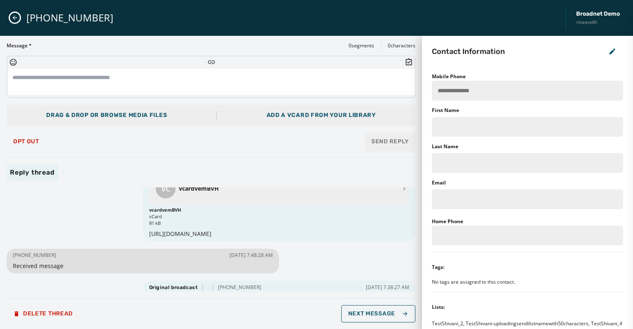
click at [10, 16] on button "Close admin drawer" at bounding box center [15, 18] width 10 height 10
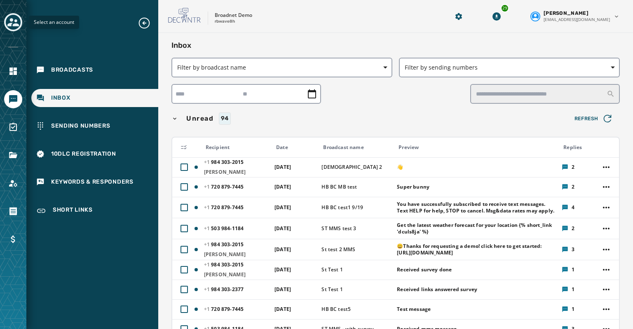
click at [12, 19] on icon "Toggle account select drawer" at bounding box center [13, 22] width 12 height 8
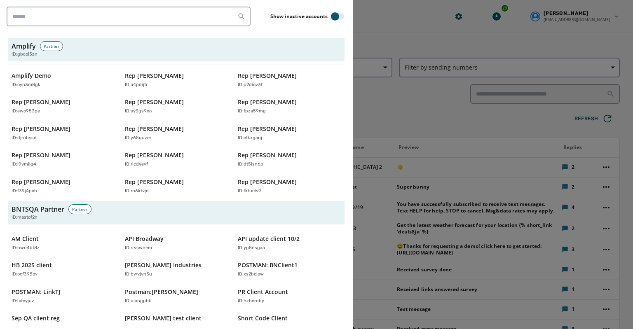
click at [399, 16] on div at bounding box center [316, 164] width 633 height 329
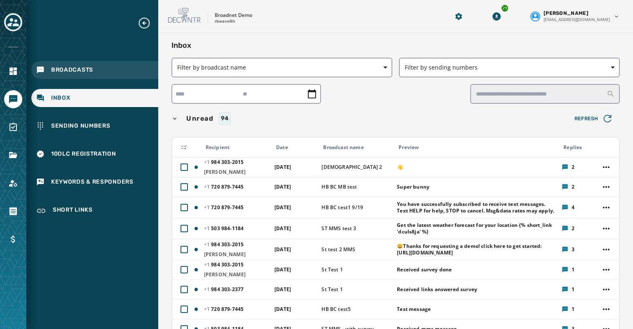
click at [66, 70] on span "Broadcasts" at bounding box center [72, 70] width 42 height 8
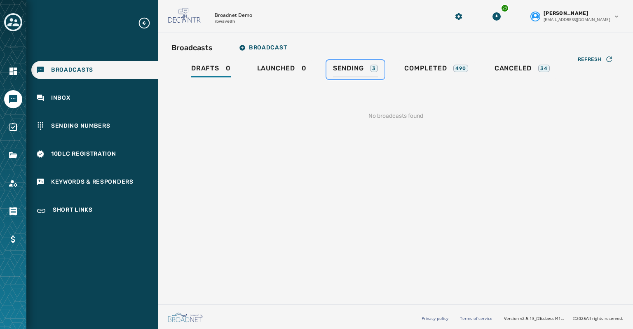
click at [342, 69] on span "Sending" at bounding box center [348, 68] width 31 height 8
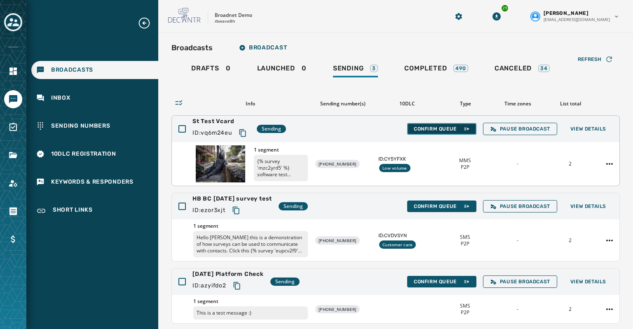
click at [432, 124] on button "Confirm Queue" at bounding box center [441, 129] width 69 height 12
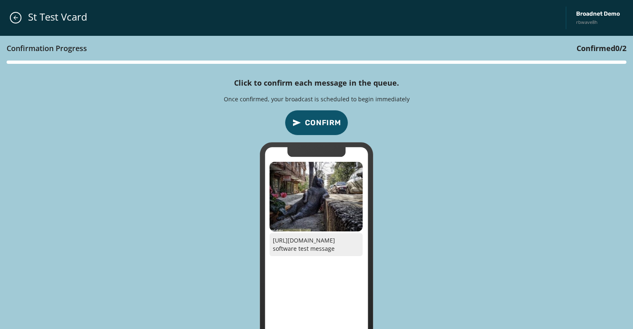
click at [327, 119] on span "Confirm" at bounding box center [323, 123] width 36 height 12
click at [326, 119] on span "Confirm" at bounding box center [323, 123] width 36 height 12
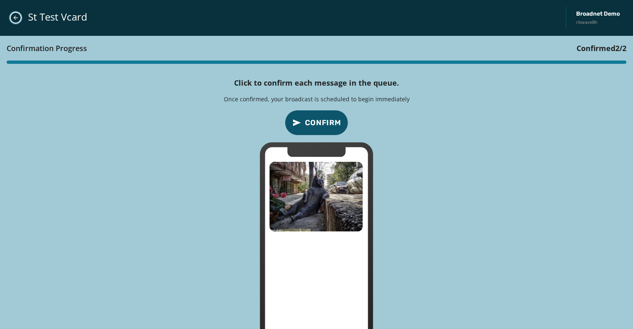
click at [16, 19] on icon "Close admin drawer" at bounding box center [15, 17] width 7 height 7
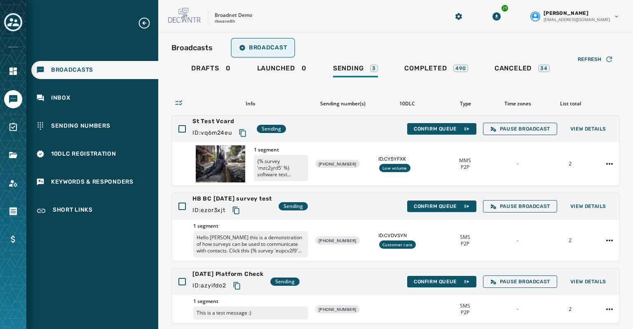
click at [256, 48] on span "Broadcast" at bounding box center [263, 47] width 48 height 7
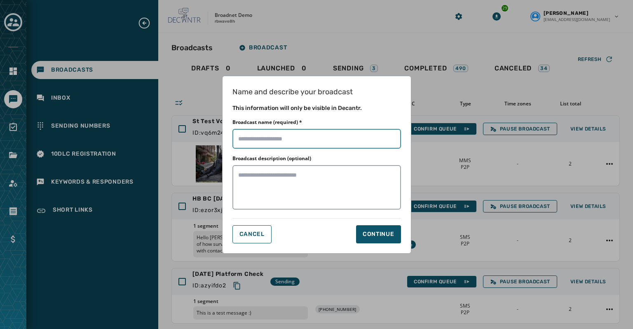
click at [256, 136] on input "Broadcast name (required) *" at bounding box center [316, 139] width 169 height 20
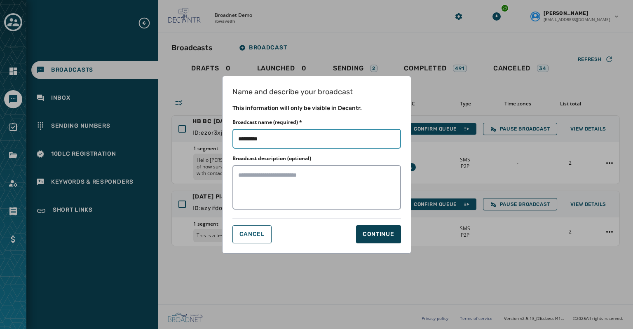
type input "*********"
click at [374, 234] on div "Continue" at bounding box center [379, 234] width 32 height 8
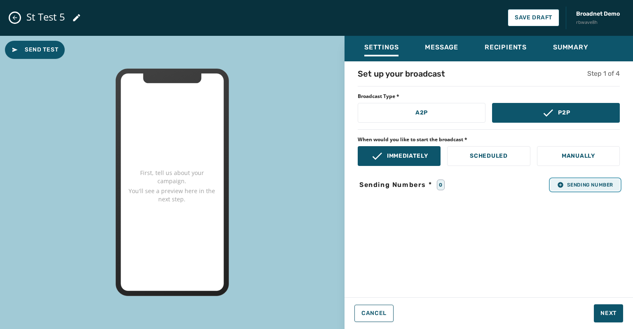
click at [570, 188] on button "Sending Number" at bounding box center [584, 185] width 69 height 12
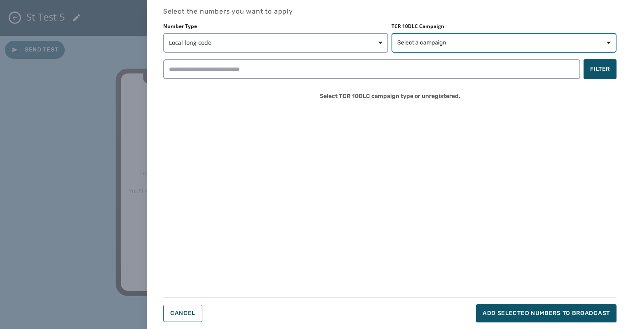
click at [430, 43] on span "Select a campaign" at bounding box center [421, 43] width 49 height 8
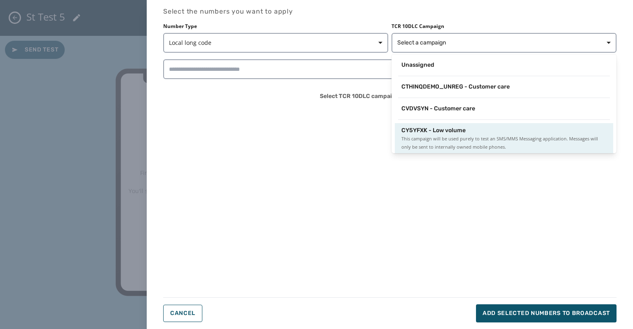
scroll to position [1, 0]
click at [424, 147] on span "This campaign will be used purely to test an SMS/MMS Messaging application. Mes…" at bounding box center [503, 142] width 205 height 16
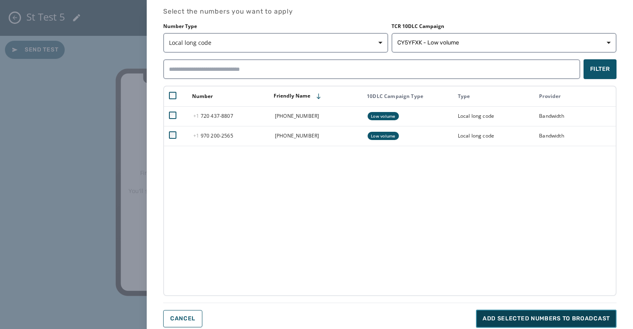
click at [496, 316] on span "Add selected numbers to broadcast" at bounding box center [545, 319] width 127 height 8
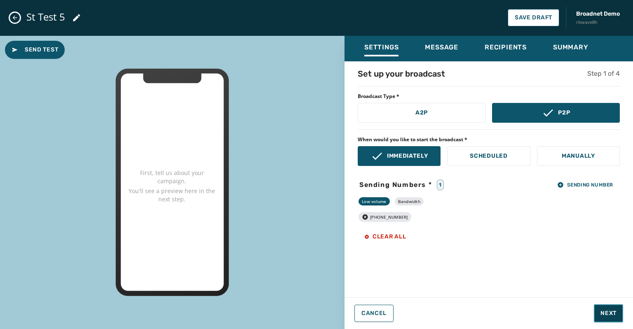
click at [607, 317] on span "Next" at bounding box center [608, 313] width 16 height 8
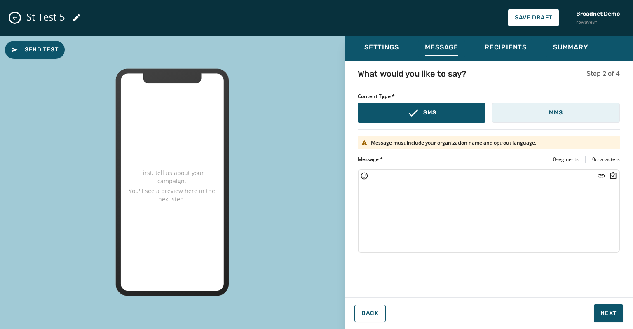
click at [544, 111] on button "MMS" at bounding box center [556, 113] width 128 height 20
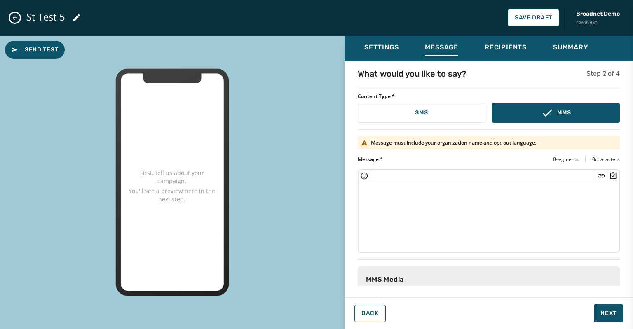
scroll to position [89, 0]
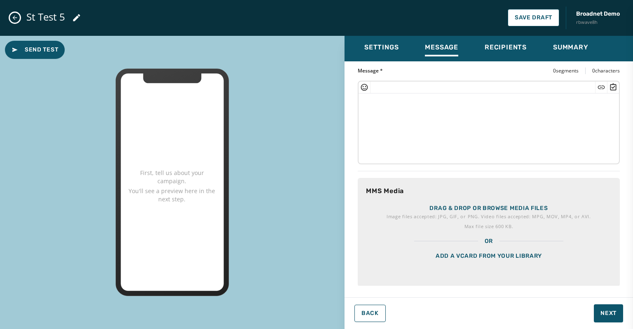
click at [439, 265] on div "Add a vCard from your library" at bounding box center [489, 266] width 262 height 41
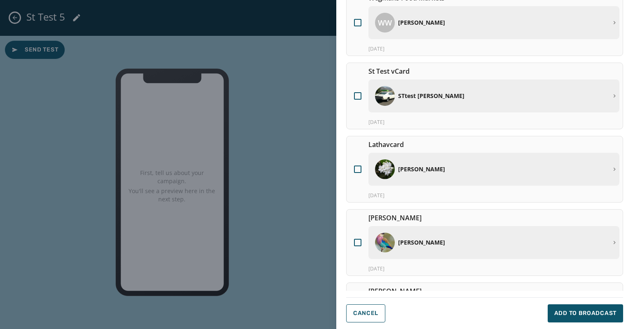
scroll to position [136, 0]
click at [358, 242] on div at bounding box center [357, 241] width 7 height 7
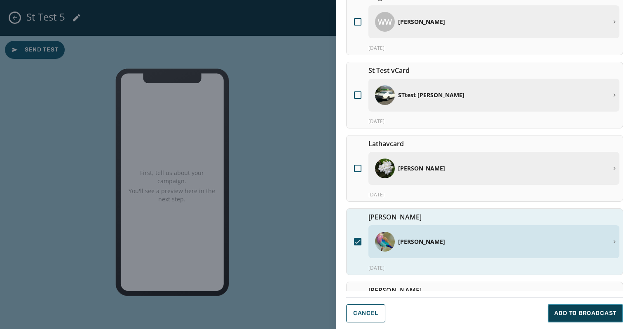
click at [585, 318] on button "Add to Broadcast" at bounding box center [585, 313] width 75 height 18
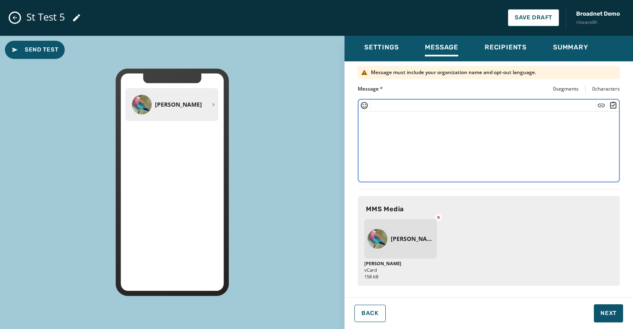
click at [366, 120] on textarea at bounding box center [488, 146] width 260 height 68
type textarea "*"
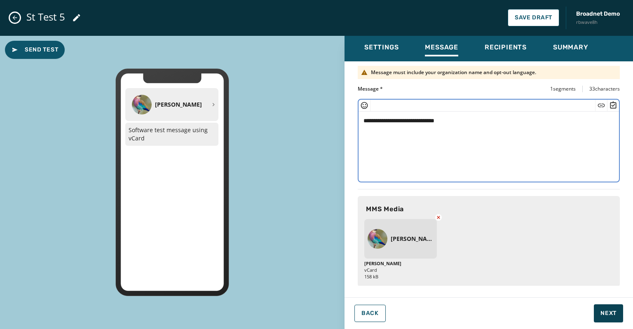
type textarea "**********"
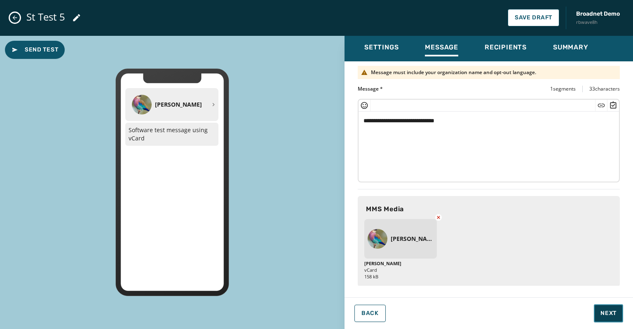
click at [608, 312] on span "Next" at bounding box center [608, 313] width 16 height 8
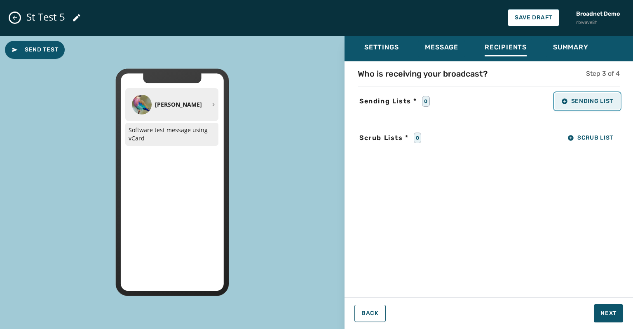
click at [592, 97] on button "Sending List" at bounding box center [587, 101] width 65 height 16
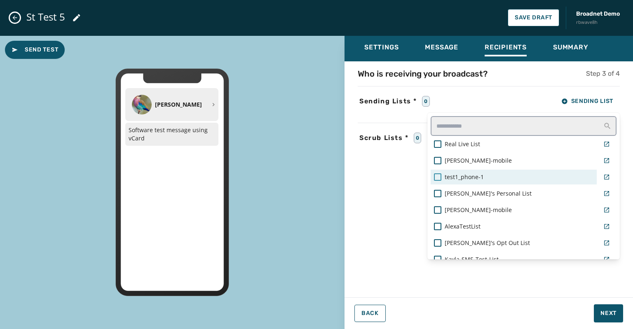
click at [438, 176] on div at bounding box center [437, 176] width 7 height 7
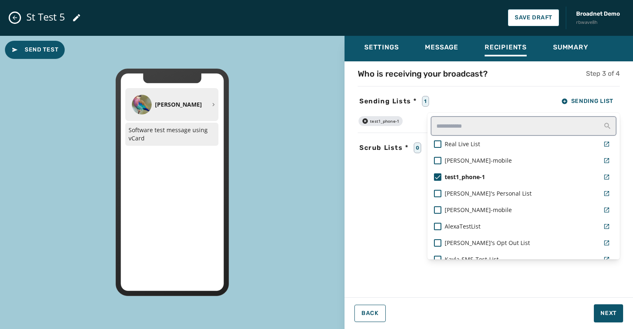
click at [603, 308] on div "Settings Message Recipients Summary Who is receiving your broadcast? Step 3 of …" at bounding box center [488, 179] width 288 height 287
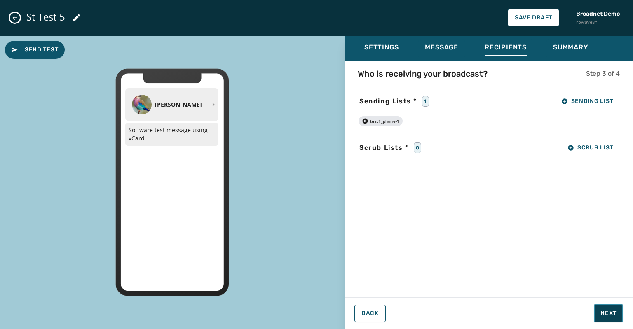
click at [605, 317] on span "Next" at bounding box center [608, 313] width 16 height 8
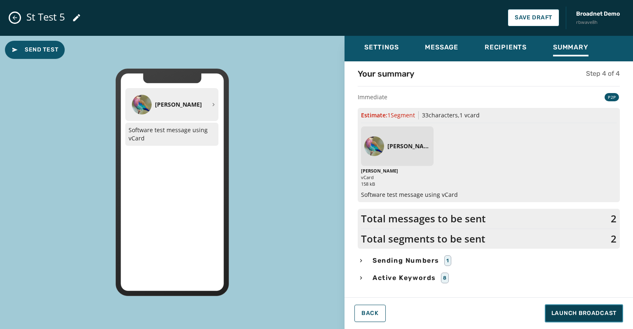
click at [592, 310] on span "Launch Broadcast" at bounding box center [583, 313] width 65 height 8
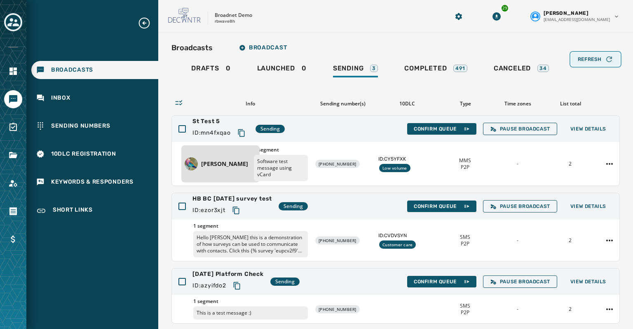
click at [592, 60] on span "Refresh" at bounding box center [590, 59] width 24 height 7
click at [571, 58] on button "Refresh" at bounding box center [595, 59] width 49 height 13
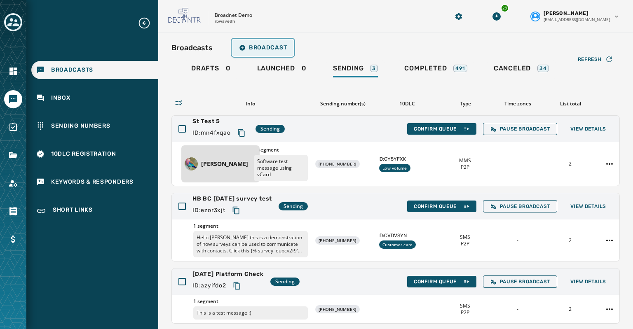
click at [269, 43] on button "Broadcast" at bounding box center [262, 48] width 61 height 16
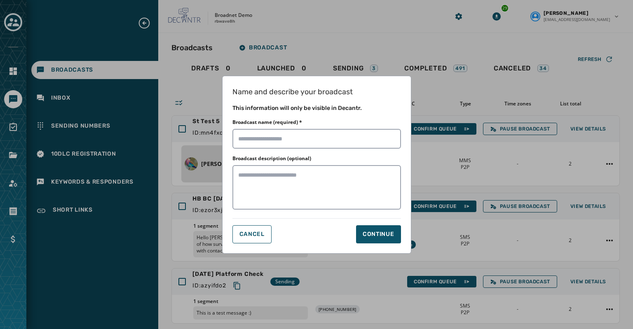
click at [582, 127] on div "Name and describe your broadcast This information will only be visible in Decan…" at bounding box center [316, 164] width 633 height 329
click at [255, 235] on span "Cancel" at bounding box center [251, 234] width 25 height 7
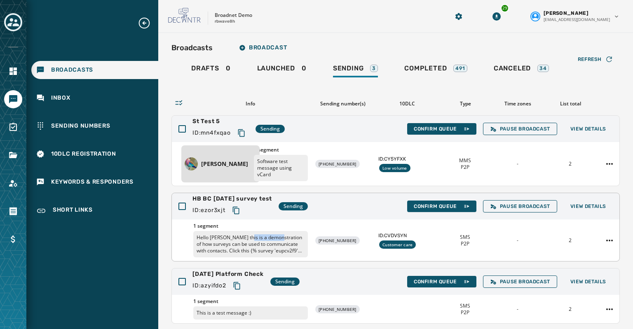
click at [255, 235] on p "Hello [PERSON_NAME] this is a demonstration of how surveys can be used to commu…" at bounding box center [250, 244] width 115 height 26
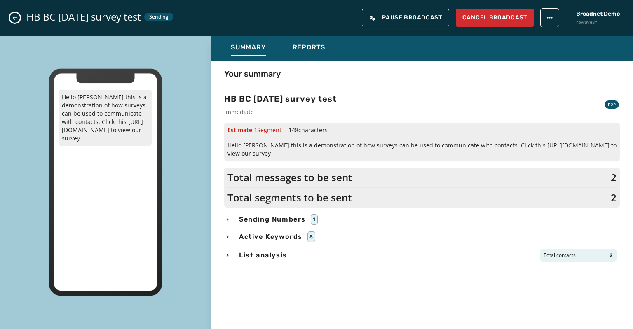
click at [17, 21] on icon "Close admin drawer" at bounding box center [15, 17] width 7 height 7
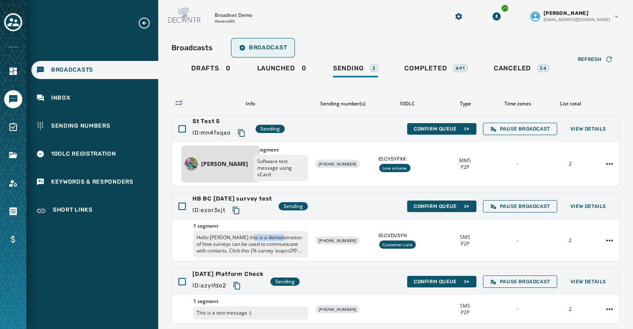
click at [265, 44] on span "Broadcast" at bounding box center [263, 47] width 48 height 7
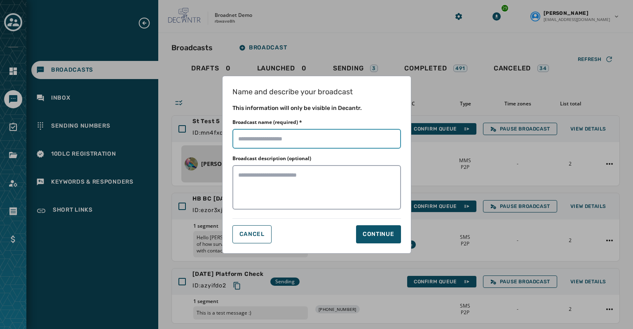
click at [253, 142] on input "Broadcast name (required) *" at bounding box center [316, 139] width 169 height 20
type input "**********"
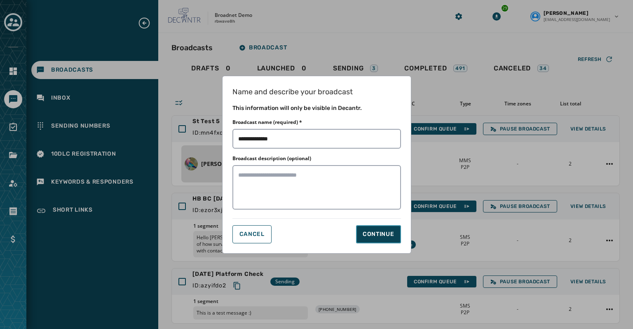
click at [383, 227] on button "Continue" at bounding box center [378, 234] width 45 height 18
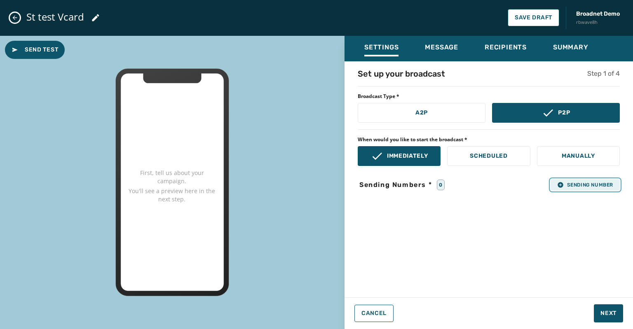
click at [580, 183] on span "Sending Number" at bounding box center [585, 185] width 56 height 7
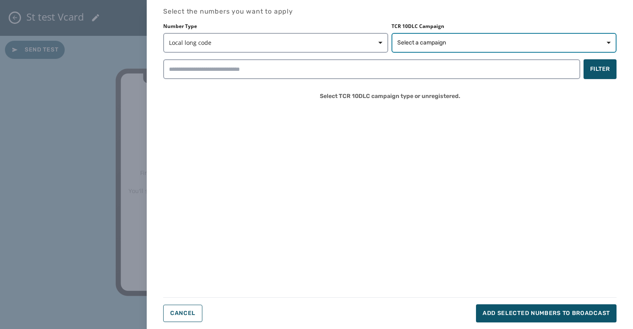
click at [428, 41] on span "Select a campaign" at bounding box center [421, 43] width 49 height 8
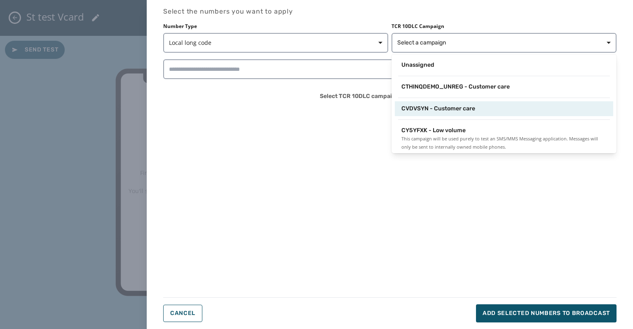
click at [440, 110] on span "CVDVSYN - Customer care" at bounding box center [438, 109] width 74 height 8
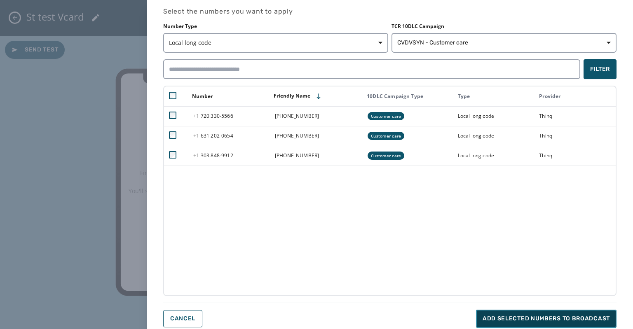
click at [494, 317] on span "Add selected numbers to broadcast" at bounding box center [545, 319] width 127 height 8
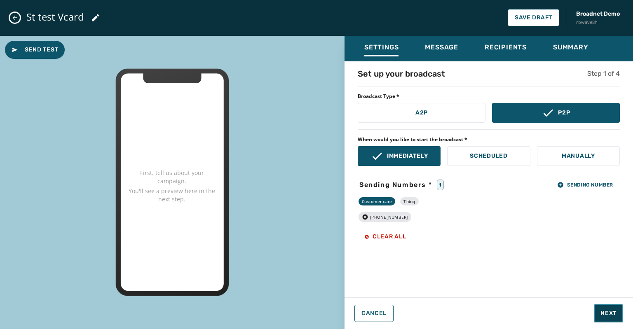
click at [610, 316] on span "Next" at bounding box center [608, 313] width 16 height 8
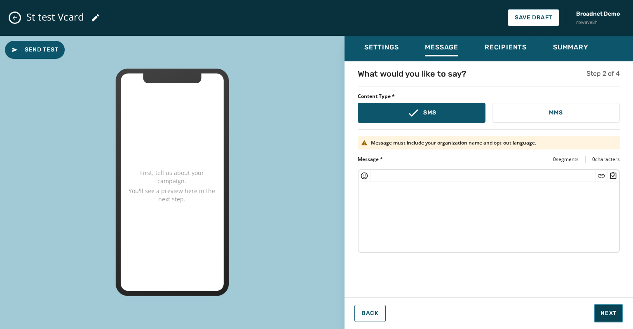
scroll to position [15, 0]
drag, startPoint x: 536, startPoint y: 123, endPoint x: 537, endPoint y: 110, distance: 13.2
click at [537, 110] on div "What would you like to say? Step 2 of 4 Content Type * SMS MMS Message must inc…" at bounding box center [488, 177] width 288 height 218
click at [537, 110] on button "MMS" at bounding box center [556, 113] width 128 height 20
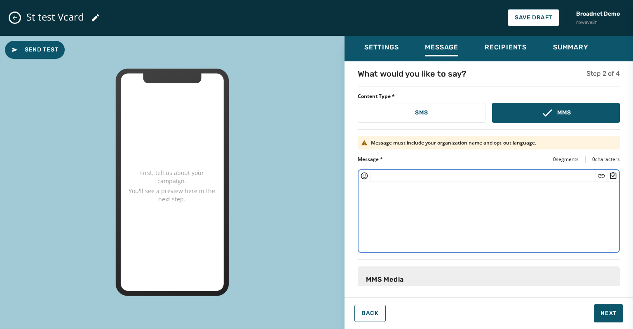
click at [367, 186] on textarea at bounding box center [488, 216] width 260 height 68
paste textarea "**********"
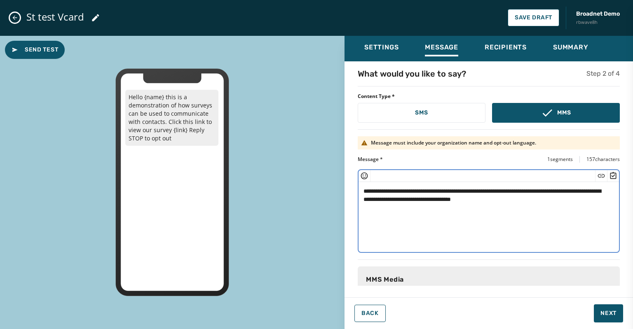
click at [400, 190] on textarea "**********" at bounding box center [485, 216] width 255 height 68
click at [556, 202] on textarea "**********" at bounding box center [485, 216] width 255 height 68
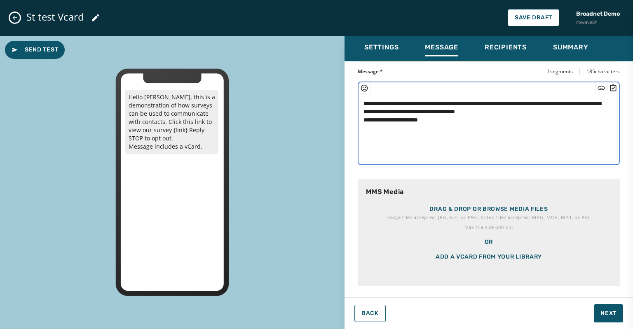
scroll to position [89, 0]
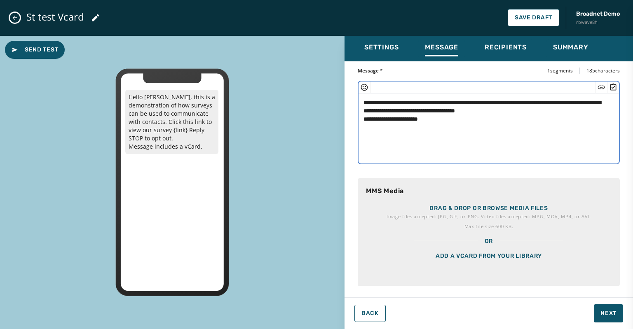
type textarea "**********"
click at [439, 255] on div "Add a vCard from your library" at bounding box center [489, 266] width 262 height 41
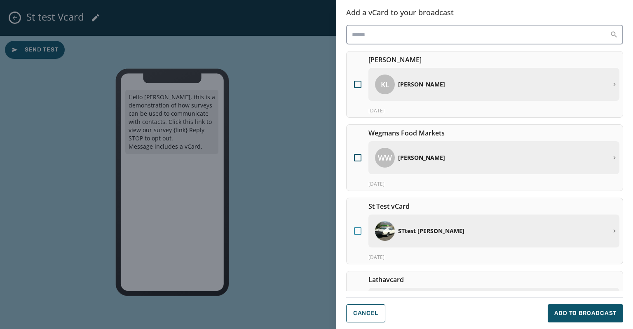
click at [356, 230] on div at bounding box center [357, 230] width 7 height 7
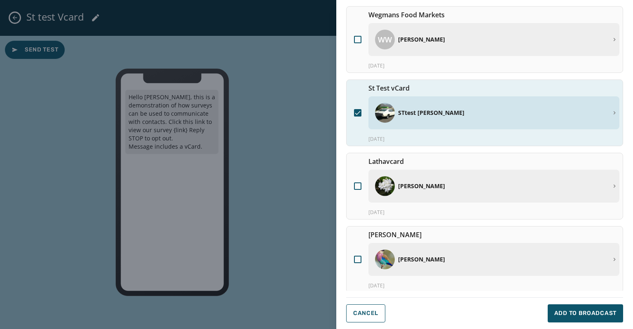
scroll to position [247, 0]
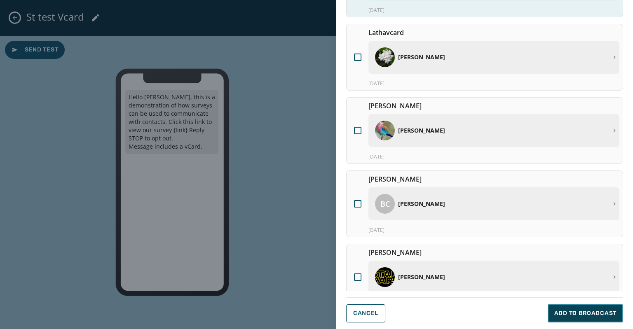
click at [564, 311] on span "Add to Broadcast" at bounding box center [585, 313] width 62 height 8
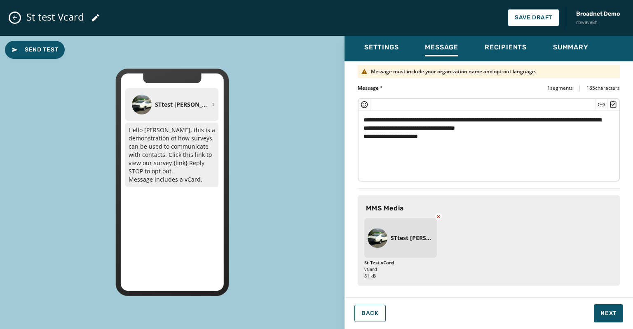
scroll to position [70, 0]
click at [610, 311] on span "Next" at bounding box center [608, 313] width 16 height 8
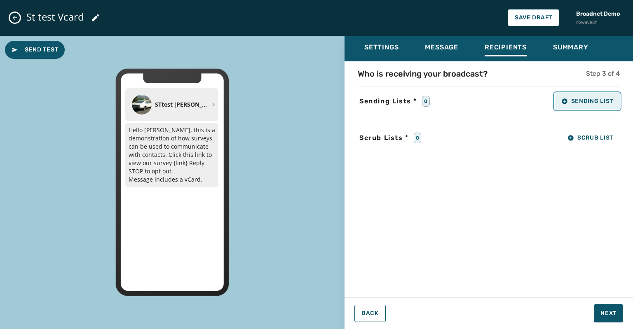
click at [575, 108] on button "Sending List" at bounding box center [587, 101] width 65 height 16
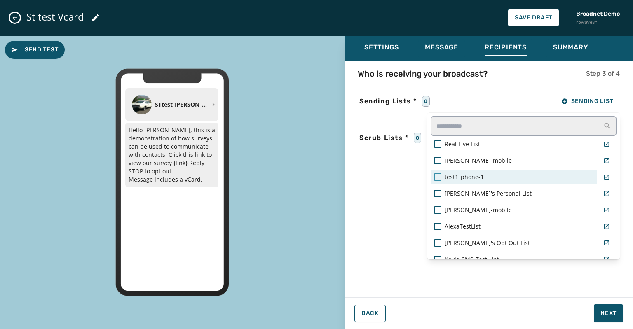
click at [437, 177] on div at bounding box center [437, 176] width 7 height 7
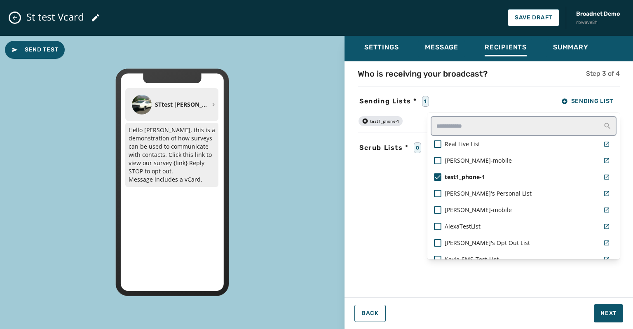
click at [608, 317] on div "Settings Message Recipients Summary Who is receiving your broadcast? Step 3 of …" at bounding box center [488, 179] width 288 height 287
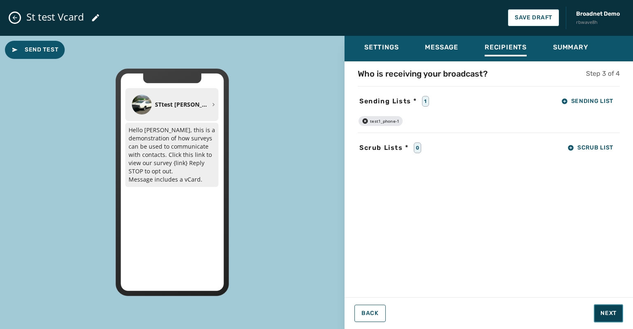
click at [605, 314] on span "Next" at bounding box center [608, 313] width 16 height 8
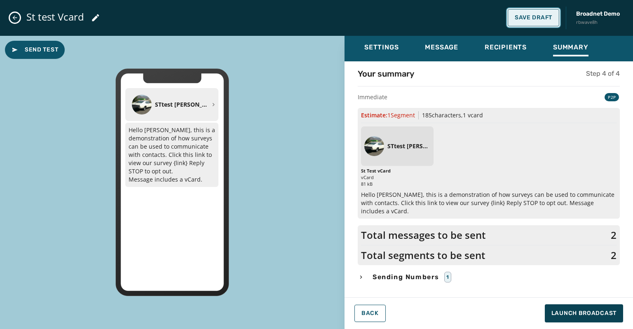
click at [530, 18] on span "Save Draft" at bounding box center [533, 17] width 37 height 7
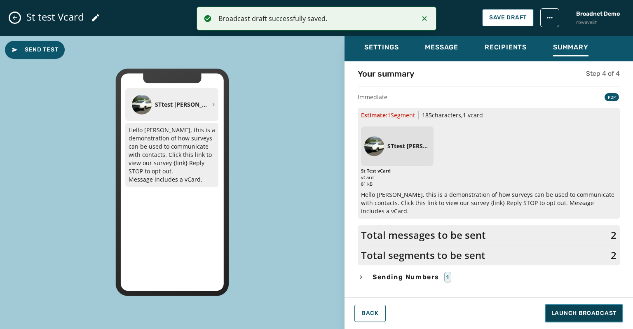
click at [560, 311] on span "Launch Broadcast" at bounding box center [583, 313] width 65 height 8
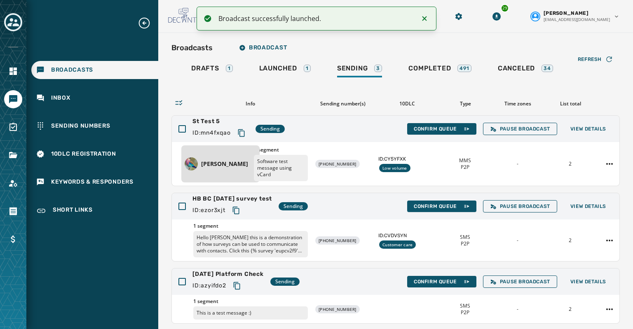
click at [427, 16] on icon "Notifications (F8)" at bounding box center [424, 19] width 10 height 10
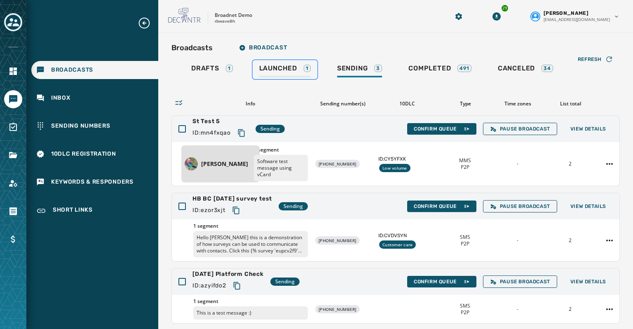
click at [269, 68] on span "Launched" at bounding box center [278, 68] width 38 height 8
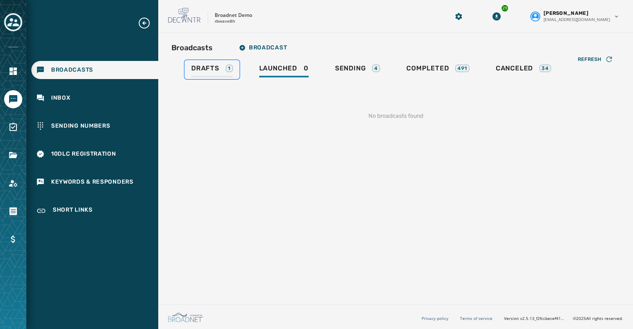
click at [205, 67] on span "Drafts" at bounding box center [205, 68] width 28 height 8
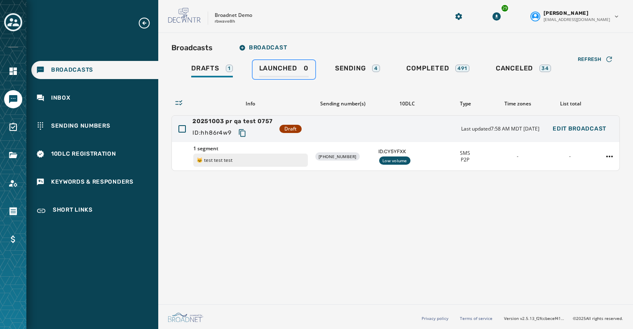
click at [275, 62] on link "Launched 0" at bounding box center [284, 69] width 63 height 19
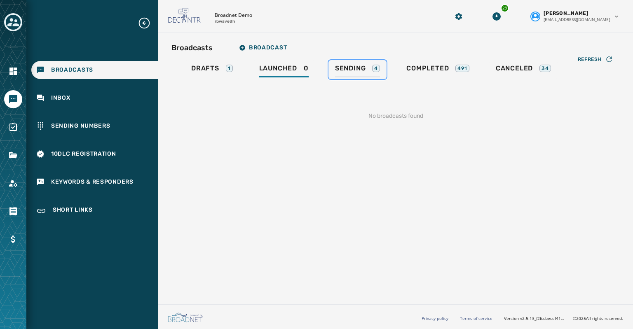
click at [349, 67] on span "Sending" at bounding box center [350, 68] width 31 height 8
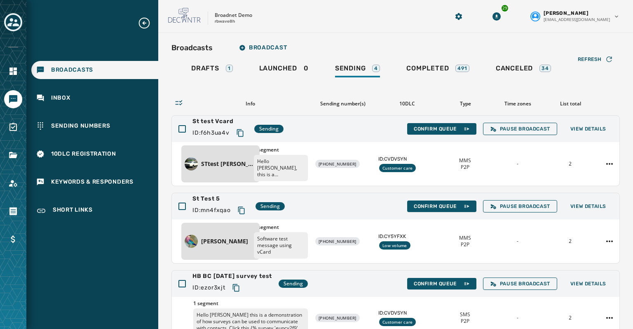
click at [145, 21] on icon "Expand sub nav menu" at bounding box center [144, 22] width 13 height 13
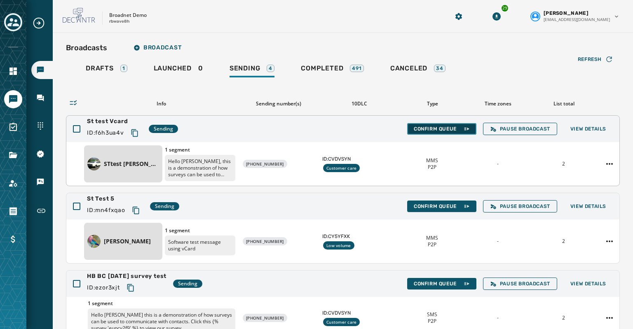
click at [429, 127] on span "Confirm Queue" at bounding box center [442, 129] width 56 height 7
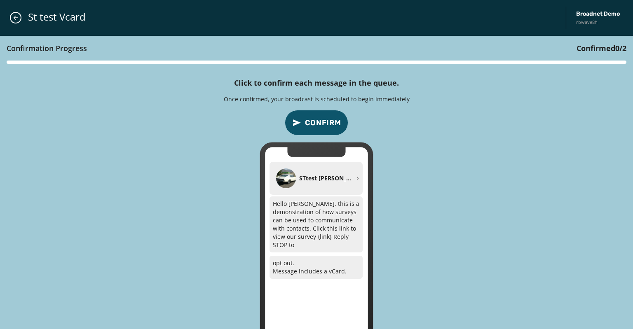
click at [324, 119] on span "Confirm" at bounding box center [323, 123] width 36 height 12
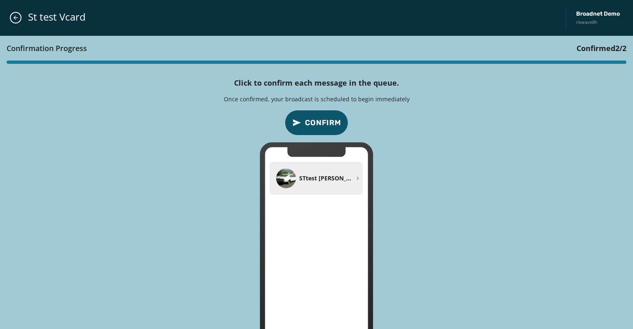
click at [321, 122] on span "Confirm" at bounding box center [323, 123] width 36 height 12
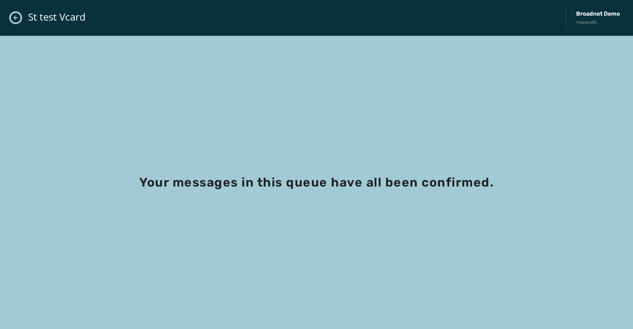
click at [17, 16] on icon "Close admin drawer" at bounding box center [15, 17] width 7 height 7
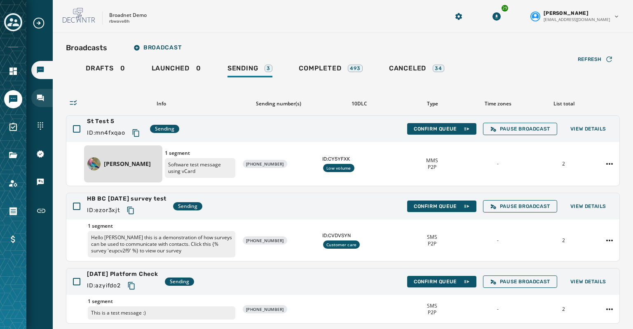
click at [42, 98] on icon "Navigate to Inbox" at bounding box center [40, 98] width 8 height 8
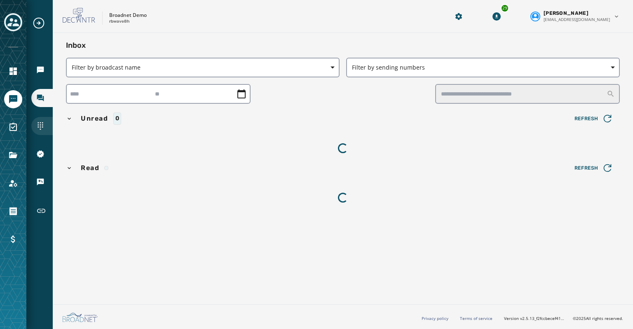
click at [38, 123] on icon "Navigate to Sending Numbers" at bounding box center [39, 125] width 5 height 7
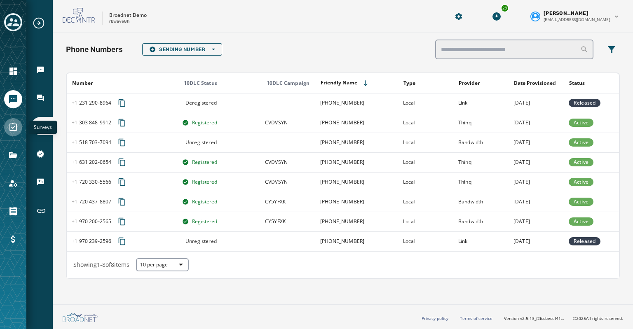
click at [13, 126] on icon "Navigate to Surveys" at bounding box center [13, 127] width 10 height 10
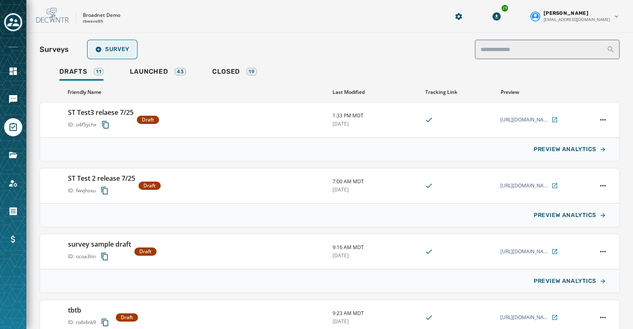
click at [112, 49] on span "Survey" at bounding box center [112, 49] width 34 height 7
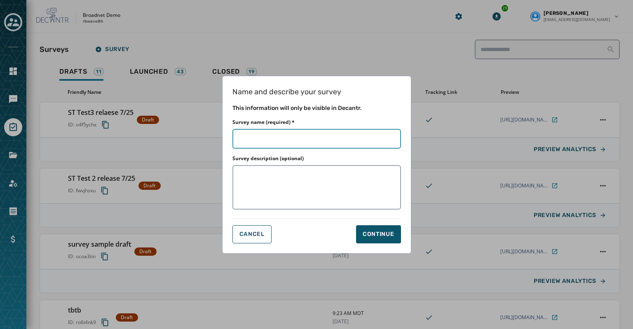
click at [243, 143] on input "Survey name (required) *" at bounding box center [316, 139] width 169 height 20
type input "*"
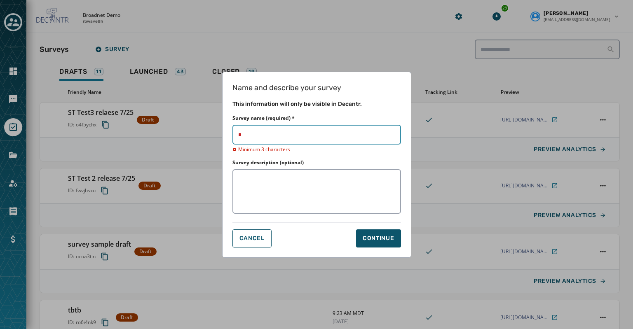
type input "**"
type input "****"
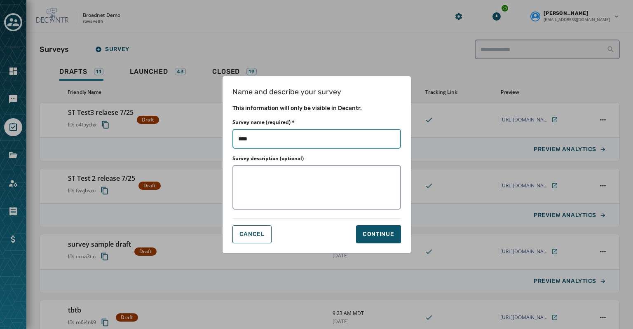
type input "*****"
type input "******"
type input "*******"
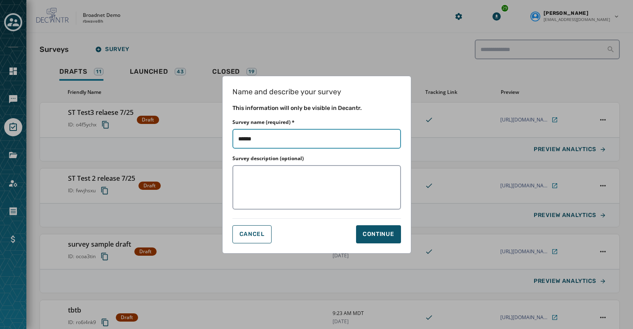
type input "*******"
type input "*********"
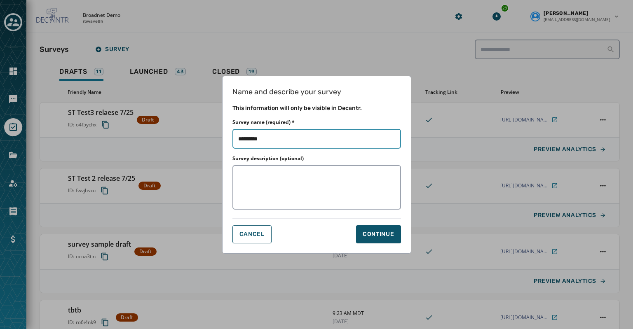
type input "**********"
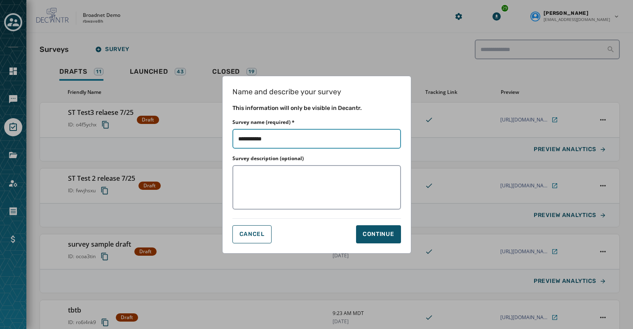
type input "**********"
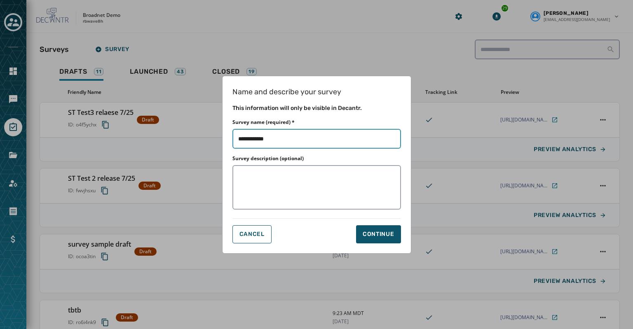
type input "**********"
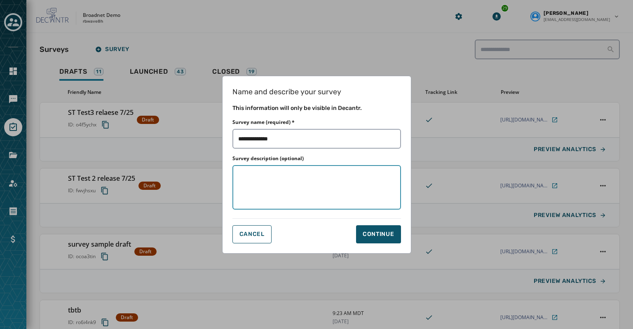
click at [245, 187] on textarea "Survey description (optional)" at bounding box center [316, 187] width 169 height 44
type input "*"
type textarea "*"
type input "**"
type textarea "**"
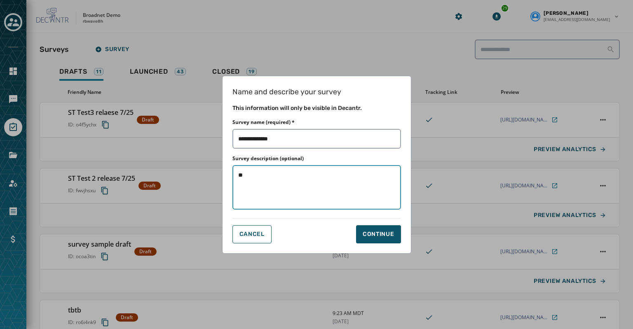
type input "***"
type textarea "***"
type input "****"
type textarea "****"
type input "*****"
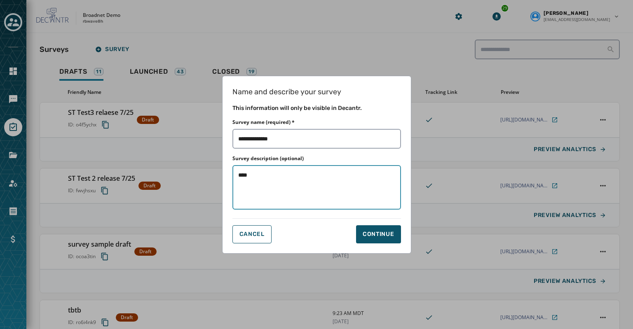
type textarea "*****"
type input "******"
type textarea "******"
type input "*******"
type textarea "*******"
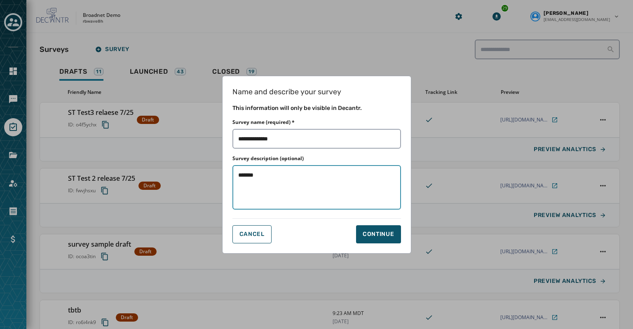
type input "********"
type textarea "********"
type input "*********"
type textarea "*********"
type input "*********"
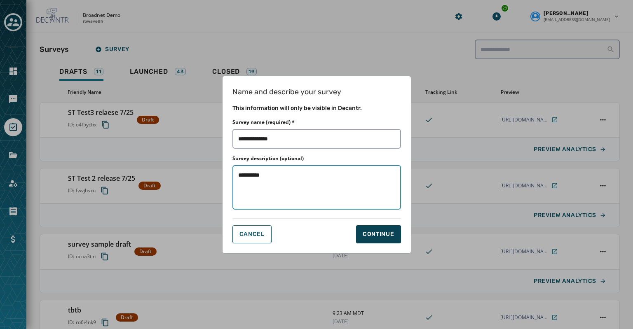
type textarea "*********"
click at [374, 236] on div "Continue" at bounding box center [379, 234] width 32 height 8
type input "**********"
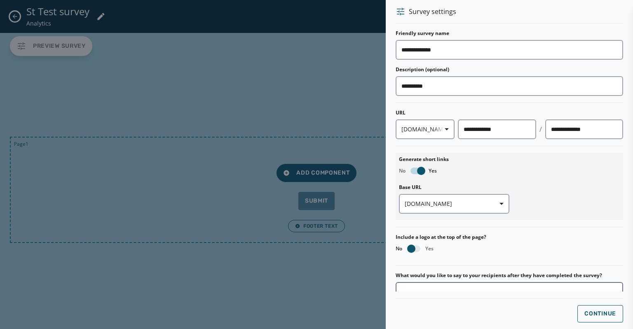
scroll to position [91, 0]
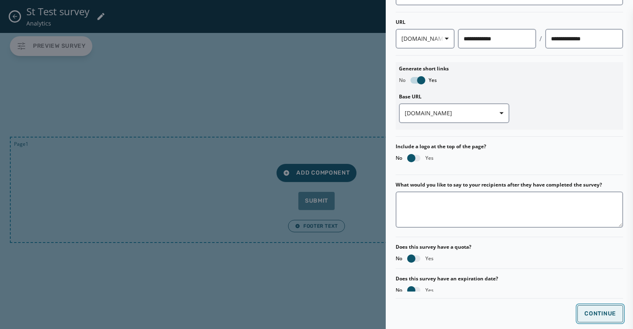
click at [584, 316] on span "Continue" at bounding box center [600, 314] width 32 height 7
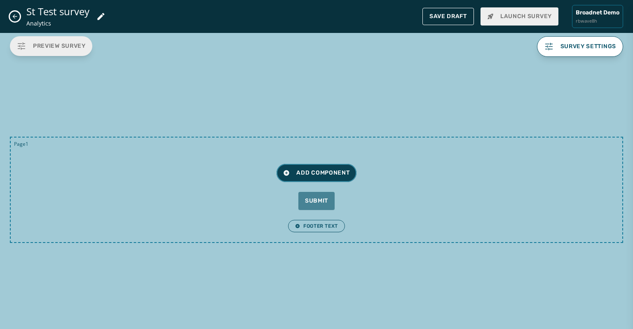
click at [321, 171] on span "Add Component" at bounding box center [316, 173] width 66 height 8
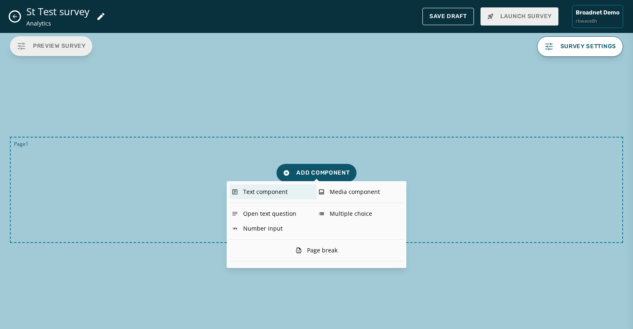
click at [260, 194] on div "Text component" at bounding box center [273, 192] width 87 height 15
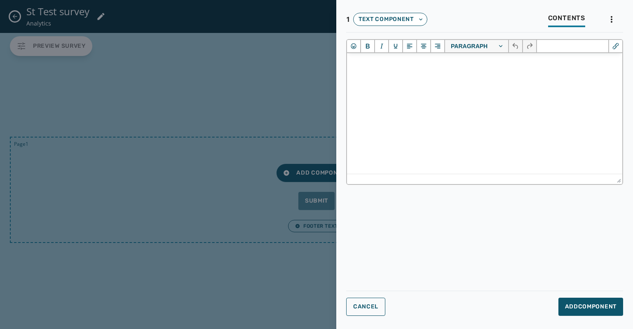
scroll to position [0, 0]
click at [575, 312] on button "Add Component" at bounding box center [590, 307] width 65 height 18
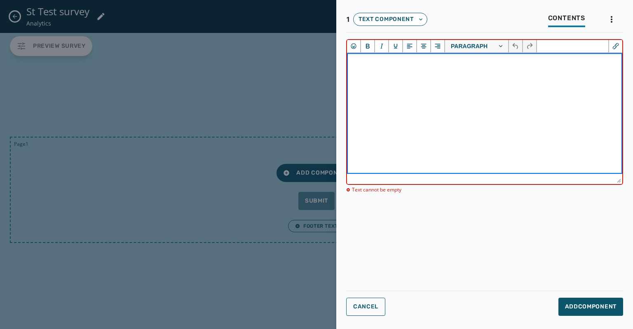
click at [360, 70] on html at bounding box center [484, 64] width 275 height 22
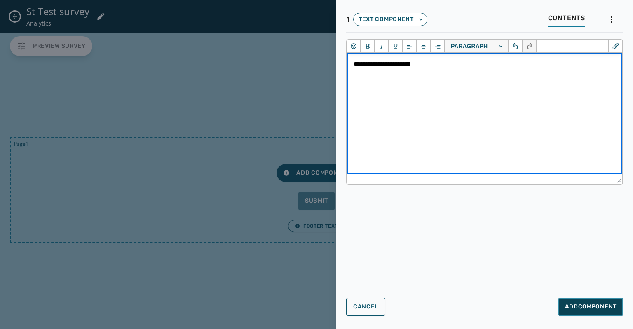
click at [576, 301] on button "Add Component" at bounding box center [590, 307] width 65 height 18
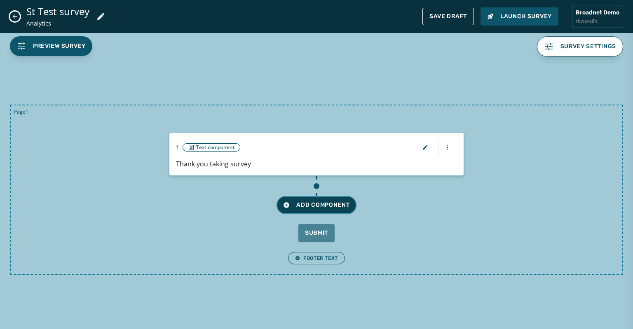
click at [323, 204] on span "Add Component" at bounding box center [316, 205] width 66 height 8
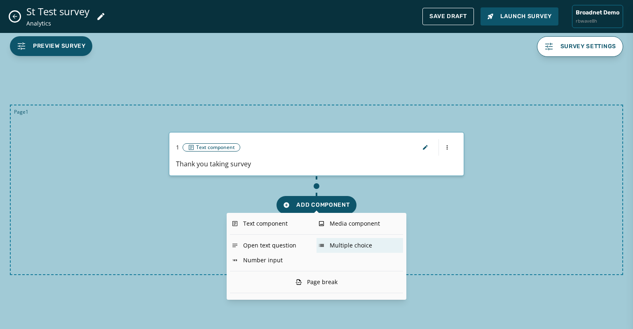
click at [348, 245] on div "Multiple choice" at bounding box center [359, 245] width 87 height 15
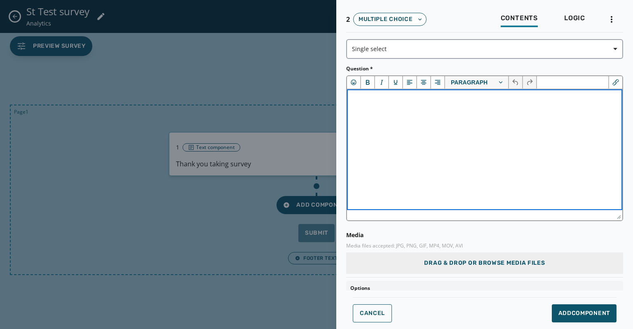
click at [358, 110] on html at bounding box center [484, 100] width 275 height 22
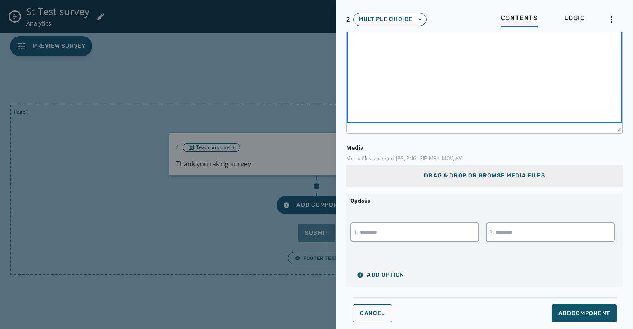
scroll to position [89, 0]
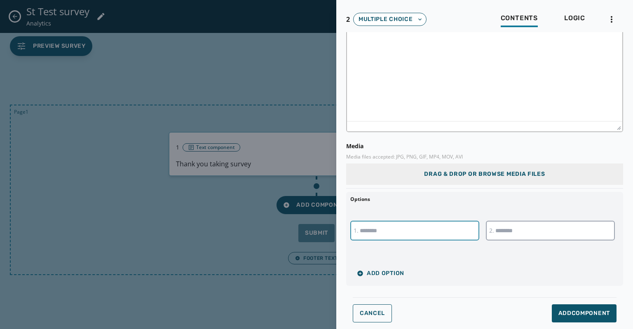
click at [371, 231] on input "text" at bounding box center [414, 231] width 129 height 20
type input "***"
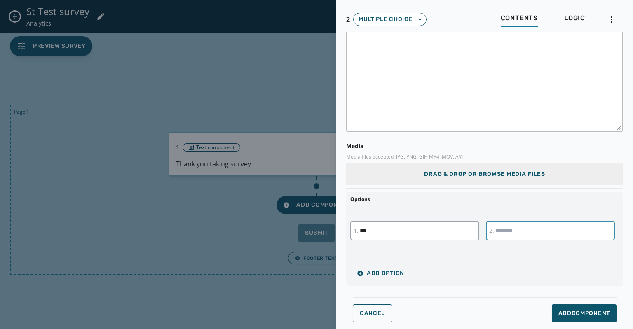
click at [499, 234] on input "text" at bounding box center [550, 231] width 129 height 20
type input "******"
click at [558, 316] on span "Add Component" at bounding box center [584, 313] width 52 height 8
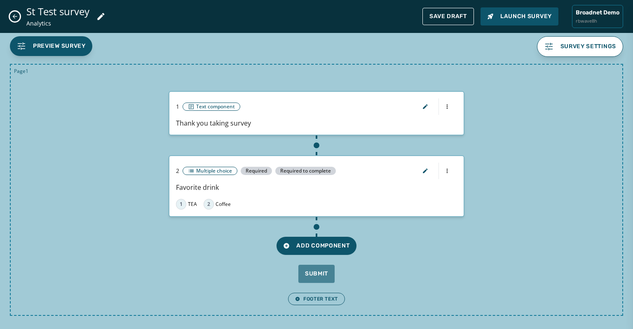
scroll to position [0, 0]
click at [443, 16] on span "Save Draft" at bounding box center [447, 16] width 37 height 7
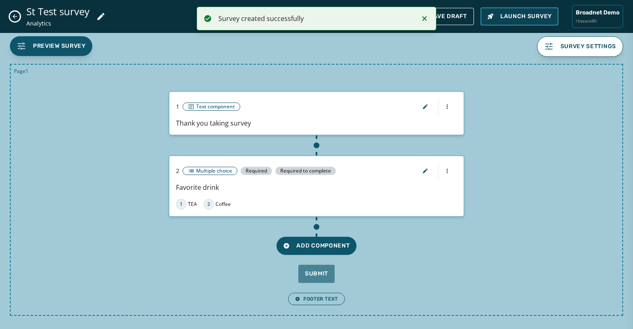
click at [516, 19] on span "Launch Survey" at bounding box center [519, 16] width 65 height 8
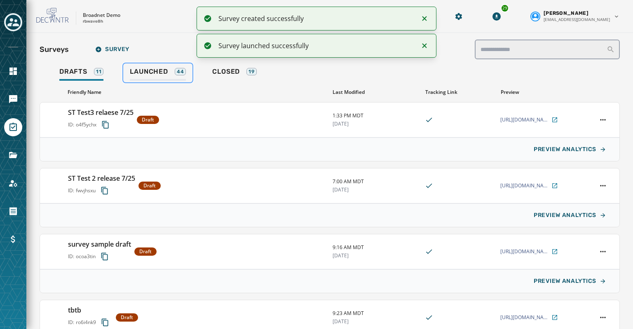
click at [155, 70] on span "Launched" at bounding box center [149, 72] width 38 height 8
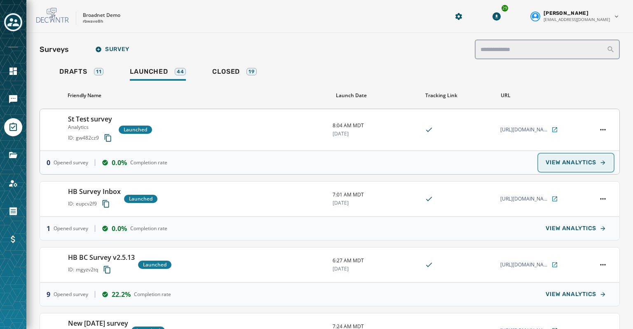
click at [558, 165] on span "VIEW ANALYTICS" at bounding box center [571, 162] width 51 height 7
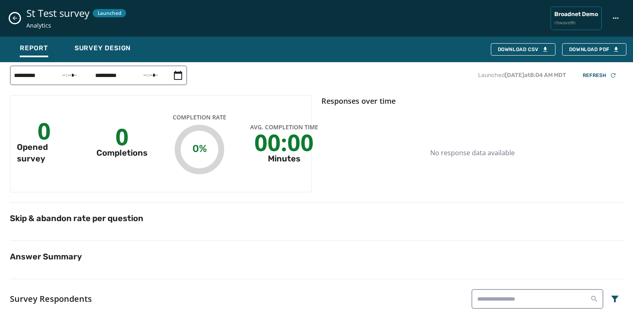
click at [14, 21] on icon "Close survey details drawer" at bounding box center [15, 18] width 7 height 7
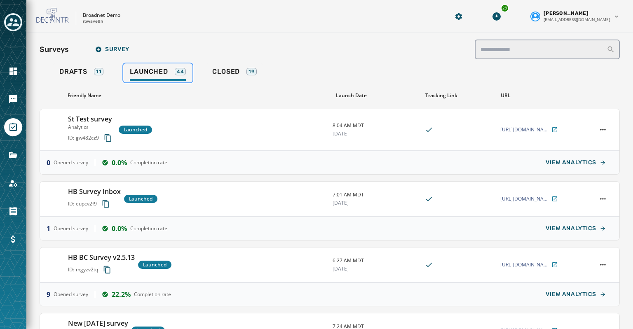
click at [153, 68] on span "Launched" at bounding box center [149, 72] width 38 height 8
click at [232, 71] on span "Closed" at bounding box center [226, 72] width 28 height 8
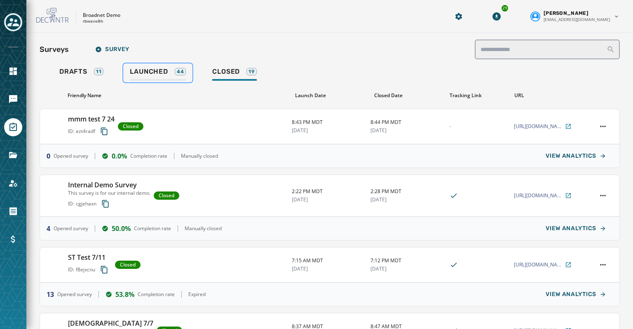
click at [146, 74] on span "Launched" at bounding box center [149, 72] width 38 height 8
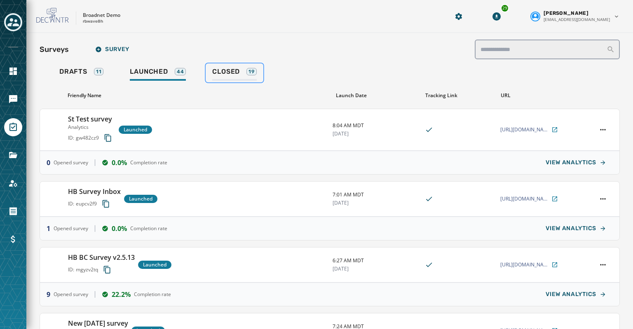
click at [224, 77] on div "Closed 19" at bounding box center [234, 74] width 44 height 13
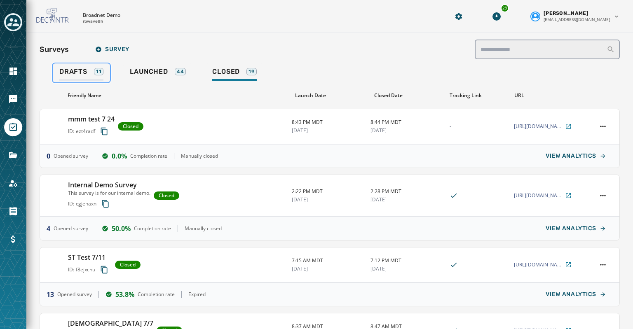
click at [73, 74] on span "Drafts" at bounding box center [73, 72] width 28 height 8
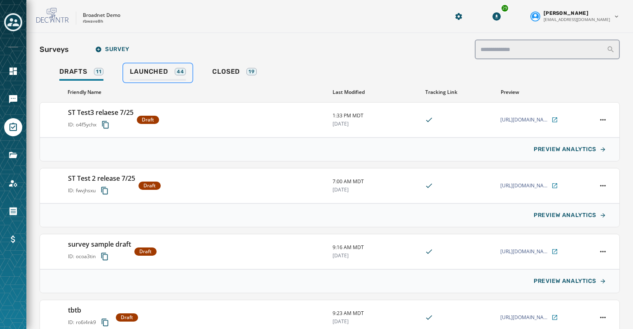
click at [160, 68] on span "Launched" at bounding box center [149, 72] width 38 height 8
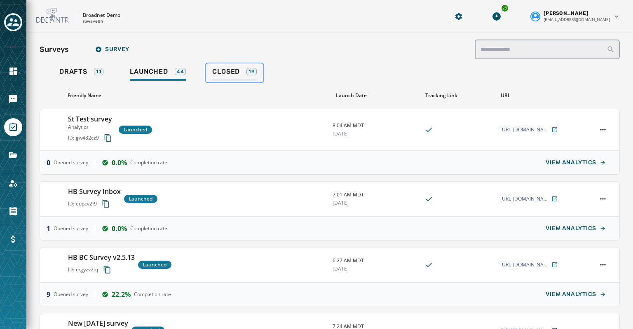
click at [218, 75] on span "Closed" at bounding box center [226, 72] width 28 height 8
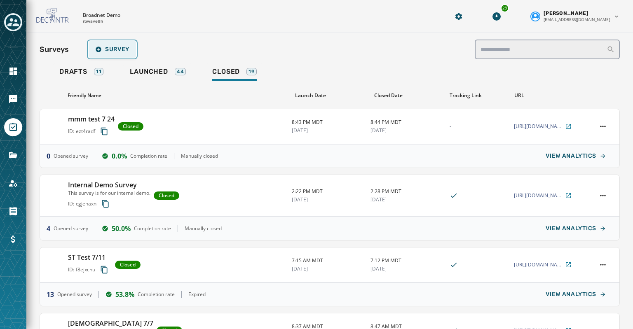
click at [118, 52] on span "Survey" at bounding box center [112, 49] width 34 height 7
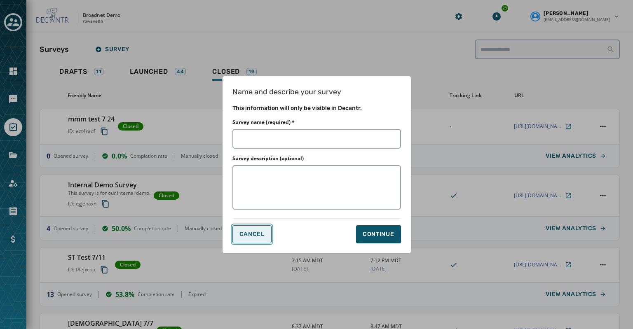
click at [252, 235] on span "Cancel" at bounding box center [251, 234] width 25 height 7
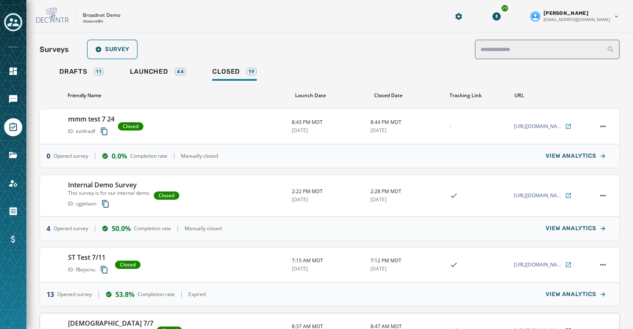
scroll to position [173, 0]
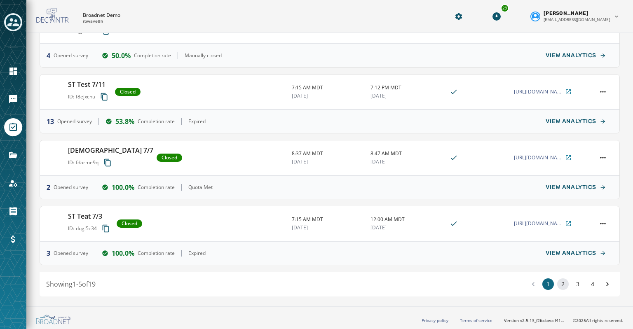
click at [557, 283] on button "2" at bounding box center [563, 285] width 12 height 12
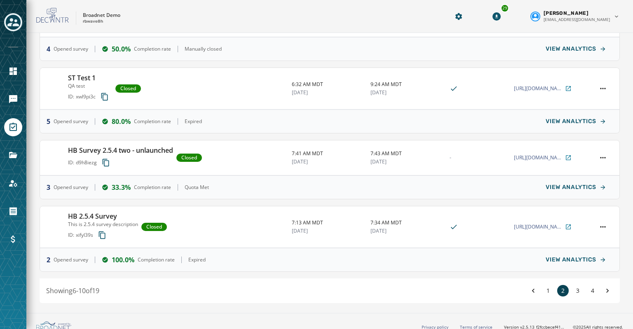
scroll to position [180, 0]
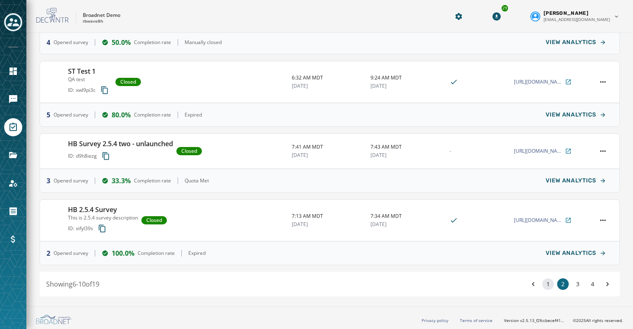
click at [542, 284] on button "1" at bounding box center [548, 285] width 12 height 12
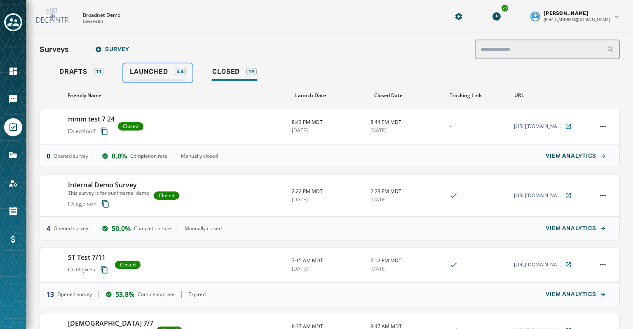
click at [150, 75] on span "Launched" at bounding box center [149, 72] width 38 height 8
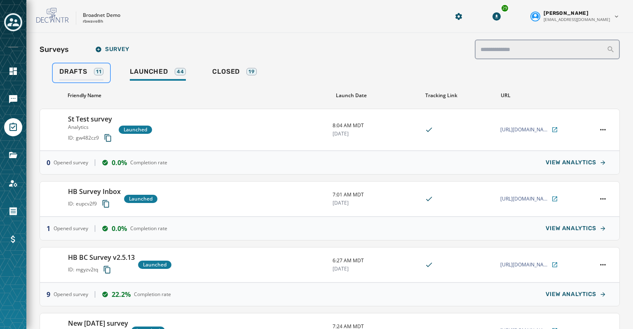
click at [75, 70] on span "Drafts" at bounding box center [73, 72] width 28 height 8
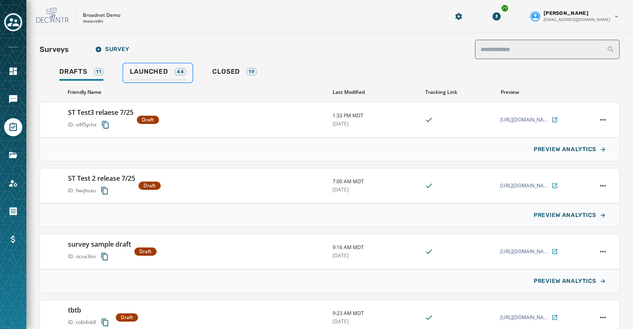
click at [142, 70] on span "Launched" at bounding box center [149, 72] width 38 height 8
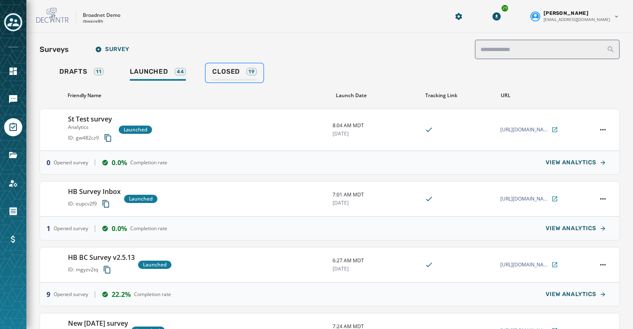
click at [228, 68] on span "Closed" at bounding box center [226, 72] width 28 height 8
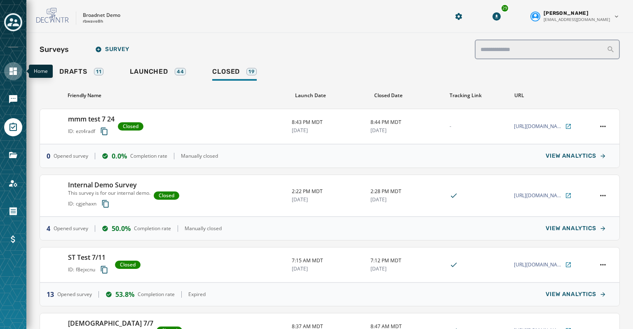
click at [12, 72] on icon "Navigate to Home" at bounding box center [13, 71] width 10 height 10
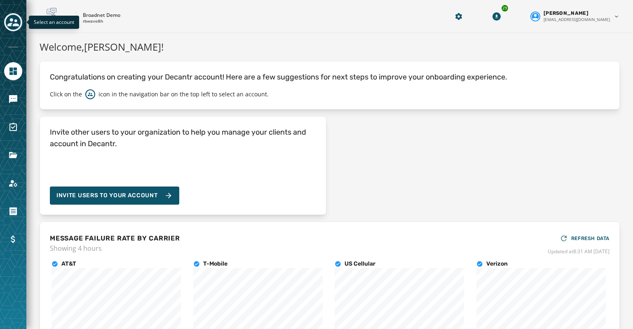
click at [13, 19] on icon "Toggle account select drawer" at bounding box center [13, 22] width 12 height 8
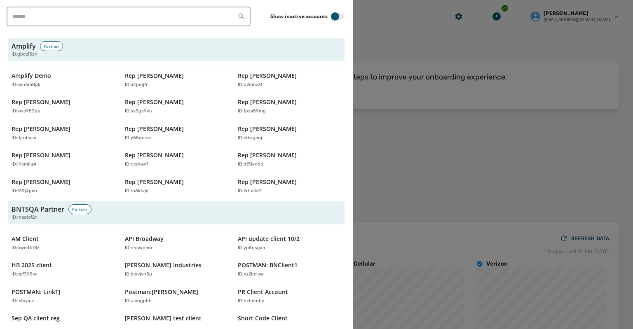
click at [405, 19] on div at bounding box center [316, 164] width 633 height 329
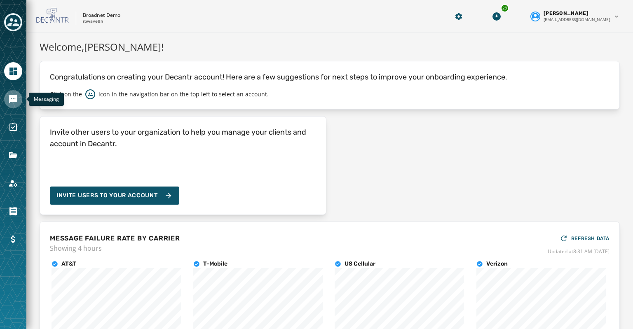
click at [12, 98] on icon "Navigate to Messaging" at bounding box center [13, 99] width 10 height 10
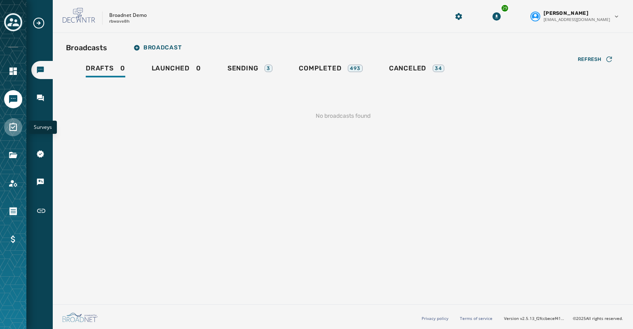
click at [9, 125] on icon "Navigate to Surveys" at bounding box center [12, 127] width 7 height 8
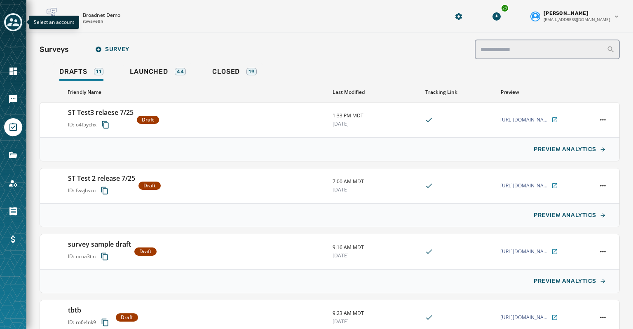
click at [15, 23] on icon "Toggle account select drawer" at bounding box center [13, 22] width 12 height 12
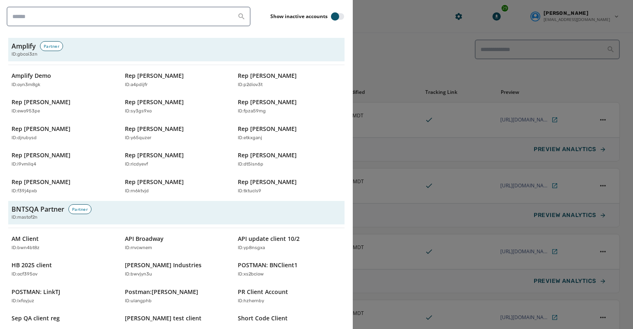
click at [394, 27] on div at bounding box center [316, 164] width 633 height 329
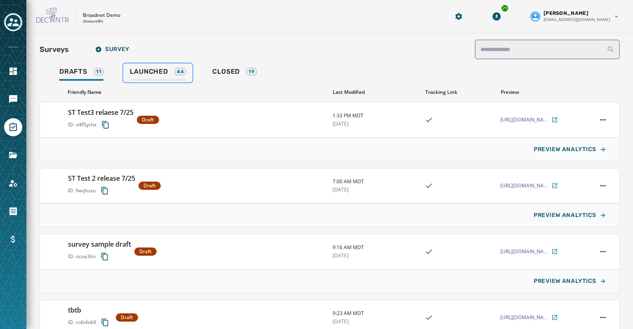
click at [156, 70] on span "Launched" at bounding box center [149, 72] width 38 height 8
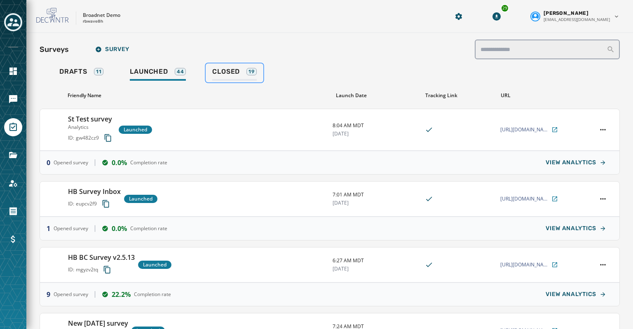
click at [218, 74] on span "Closed" at bounding box center [226, 72] width 28 height 8
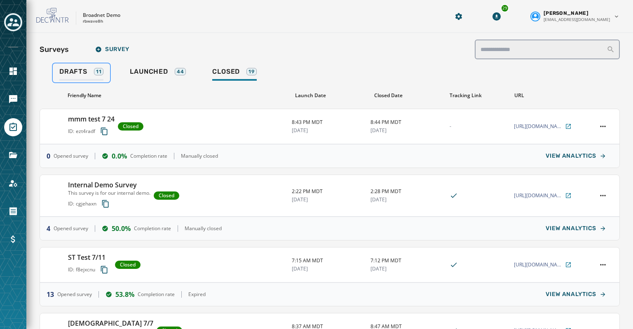
click at [73, 68] on span "Drafts" at bounding box center [73, 72] width 28 height 8
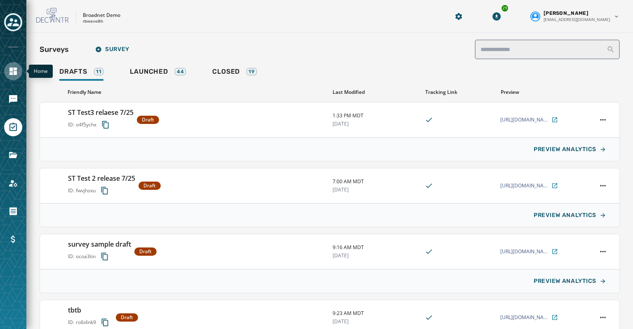
click at [12, 69] on icon "Navigate to Home" at bounding box center [12, 71] width 7 height 7
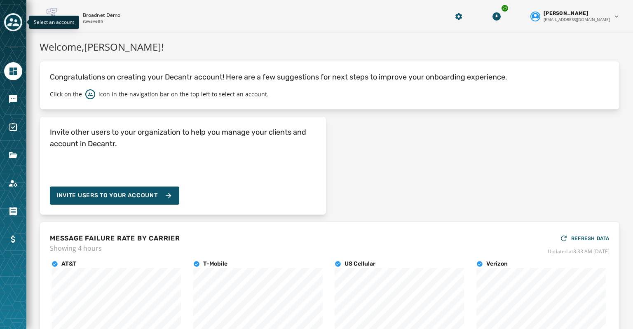
click at [12, 14] on button "Toggle account select drawer" at bounding box center [13, 22] width 18 height 18
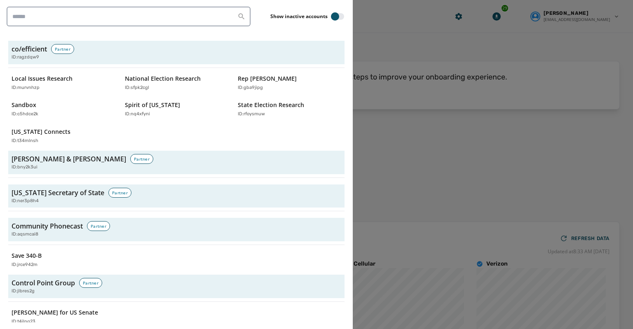
scroll to position [736, 0]
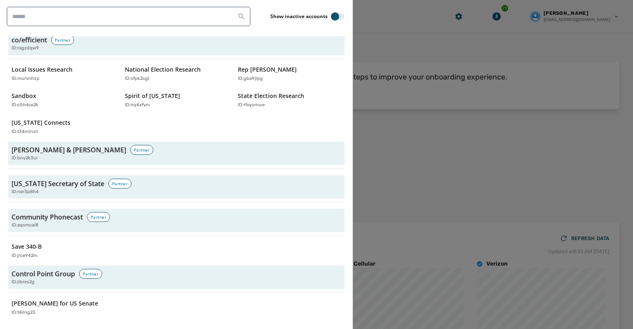
click at [394, 33] on div at bounding box center [316, 164] width 633 height 329
